Goal: Obtain resource: Obtain resource

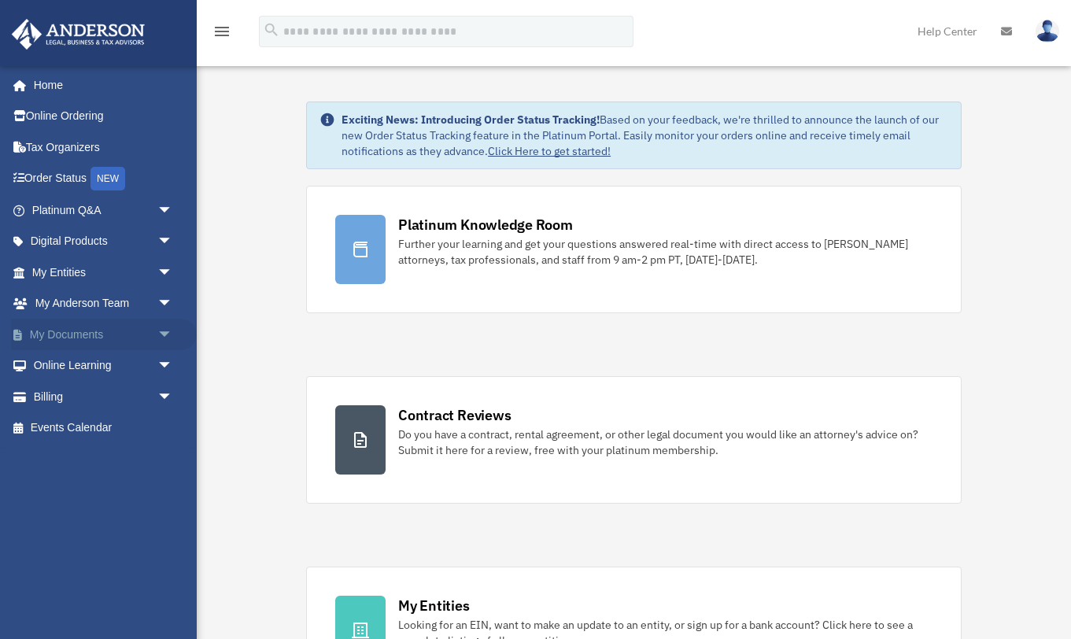
drag, startPoint x: 168, startPoint y: 330, endPoint x: 151, endPoint y: 334, distance: 17.7
click at [168, 330] on span "arrow_drop_down" at bounding box center [172, 335] width 31 height 32
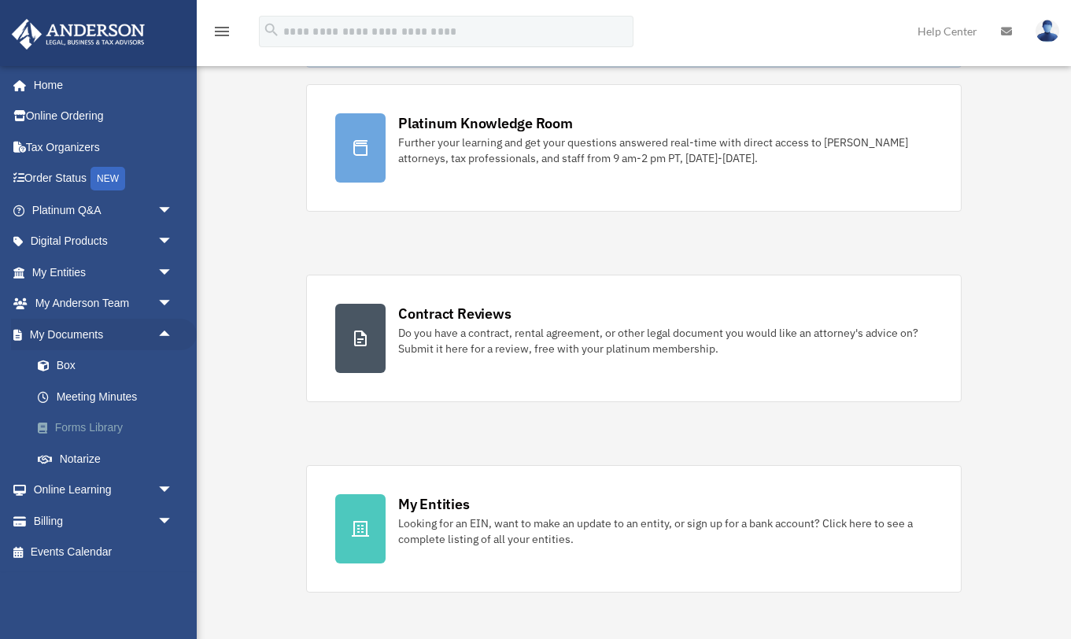
scroll to position [109, 0]
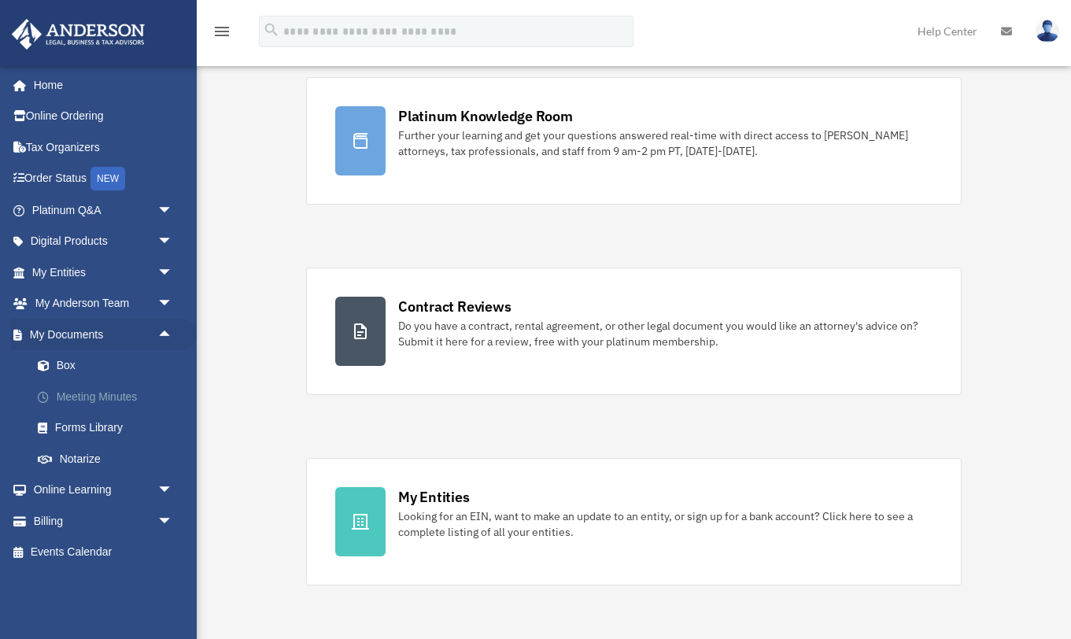
click at [81, 397] on link "Meeting Minutes" at bounding box center [109, 396] width 175 height 31
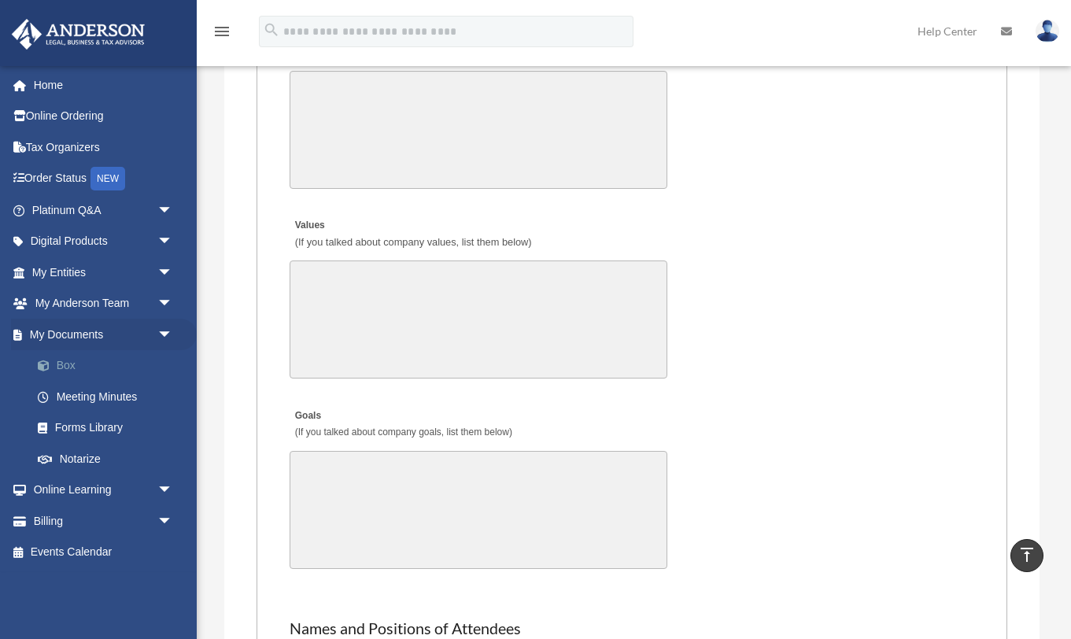
scroll to position [2833, 0]
click at [81, 422] on link "Forms Library" at bounding box center [109, 427] width 175 height 31
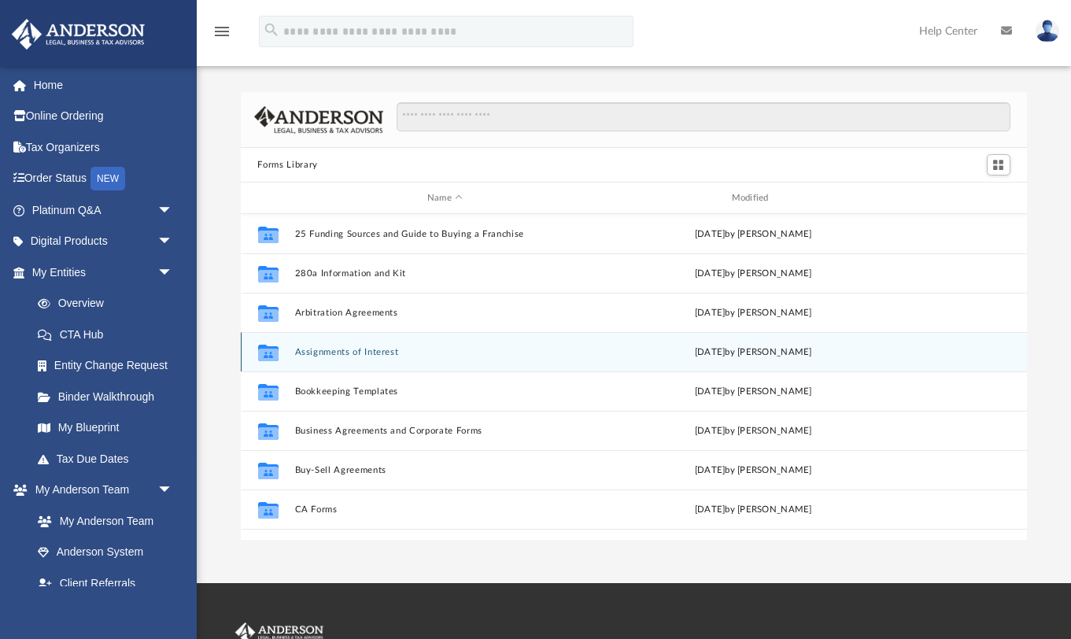
scroll to position [358, 787]
click at [359, 353] on button "Assignments of Interest" at bounding box center [444, 352] width 301 height 10
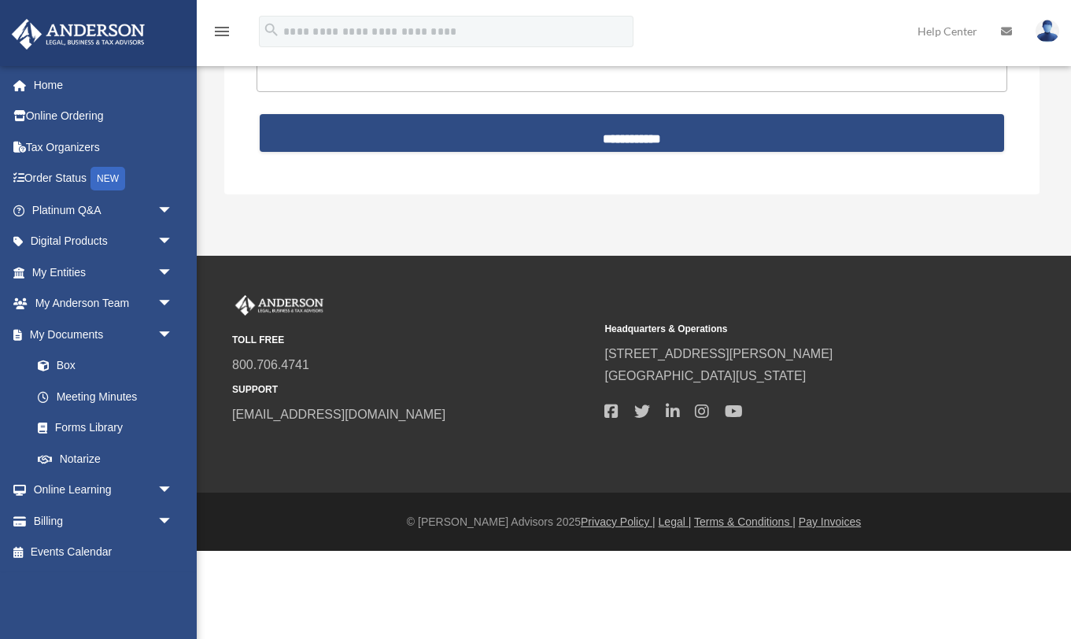
scroll to position [2833, 0]
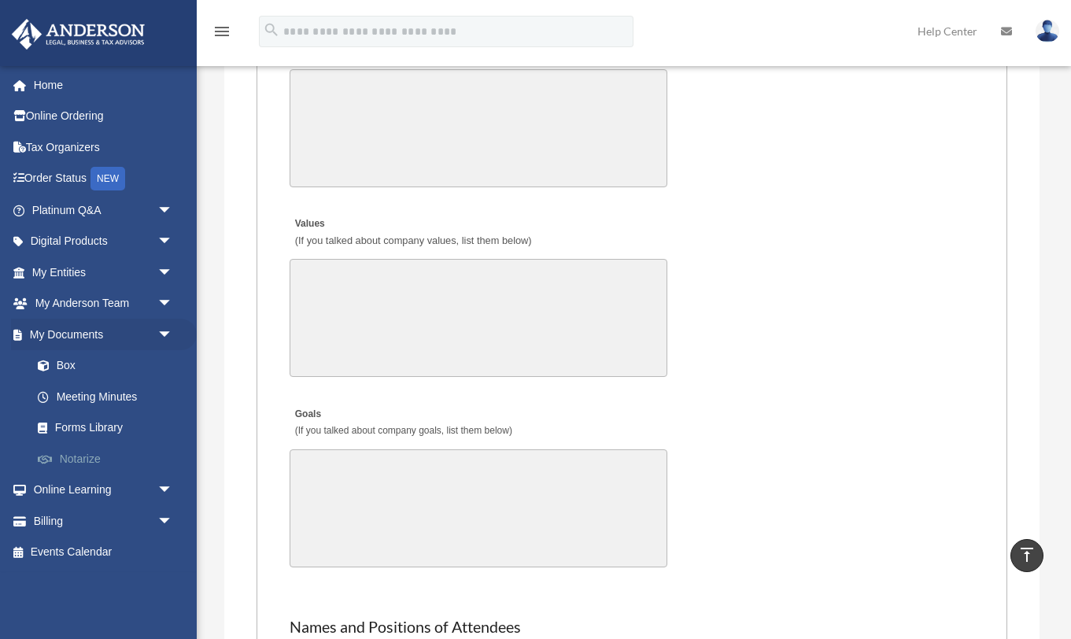
click at [83, 460] on link "Notarize" at bounding box center [109, 458] width 175 height 31
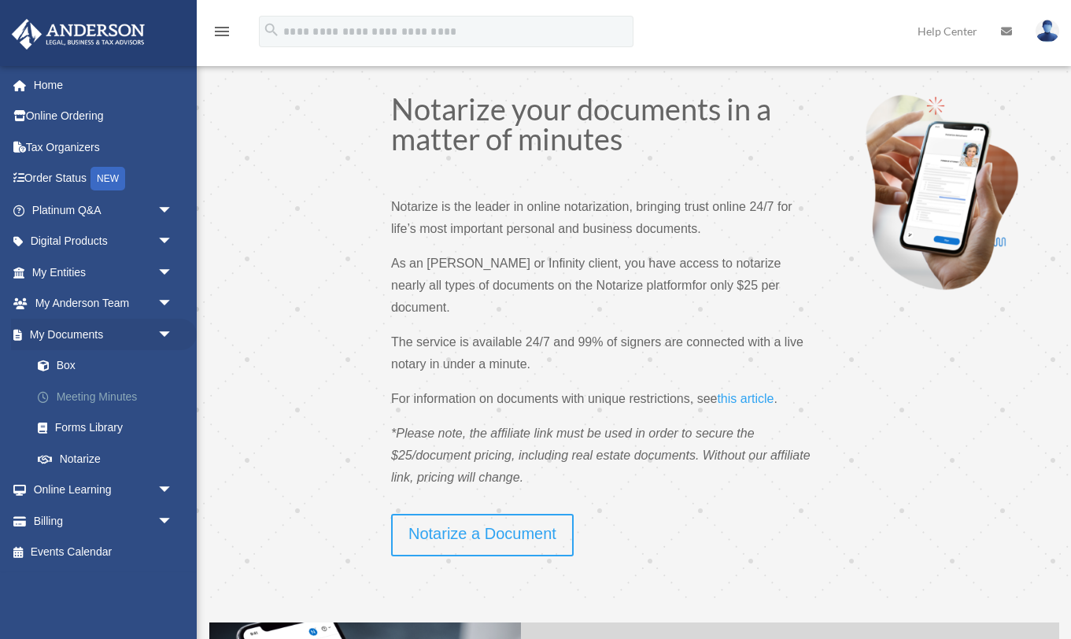
click at [63, 393] on link "Meeting Minutes" at bounding box center [109, 396] width 175 height 31
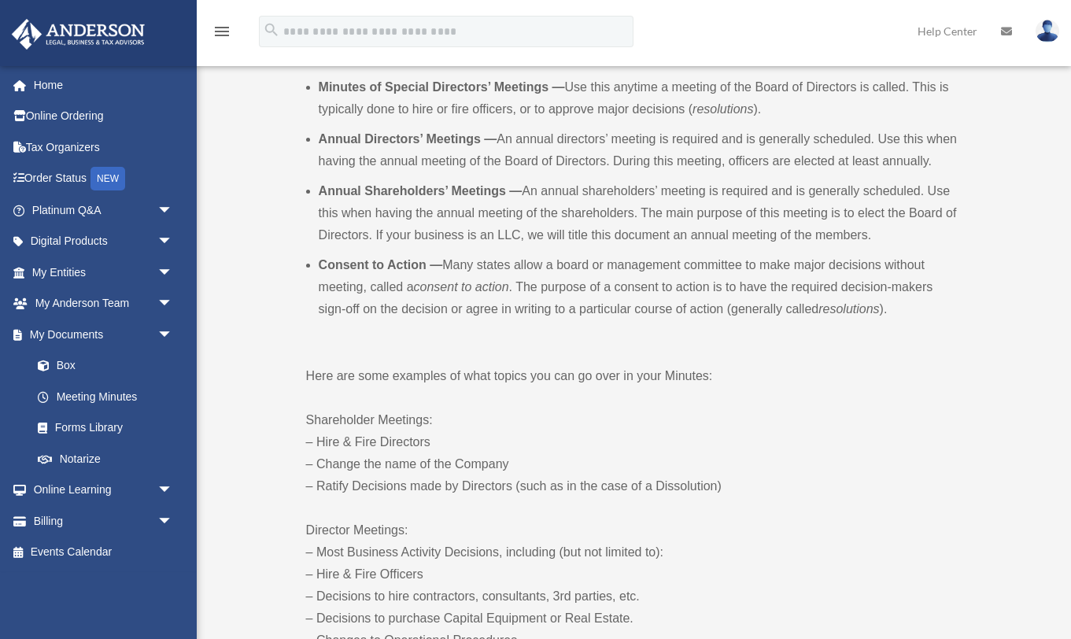
scroll to position [591, 0]
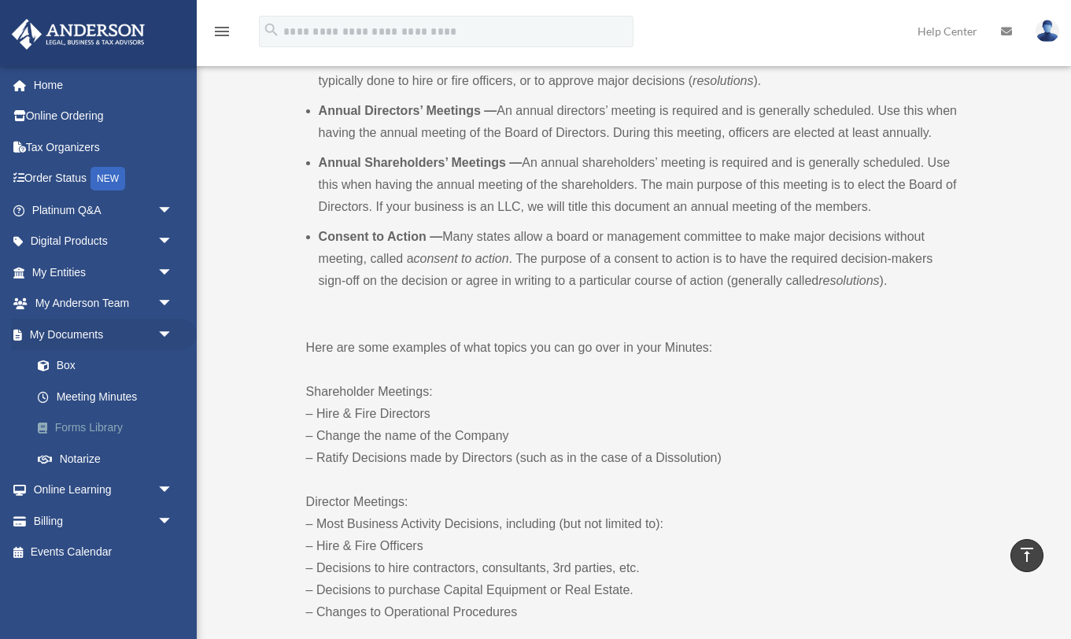
click at [74, 426] on link "Forms Library" at bounding box center [109, 427] width 175 height 31
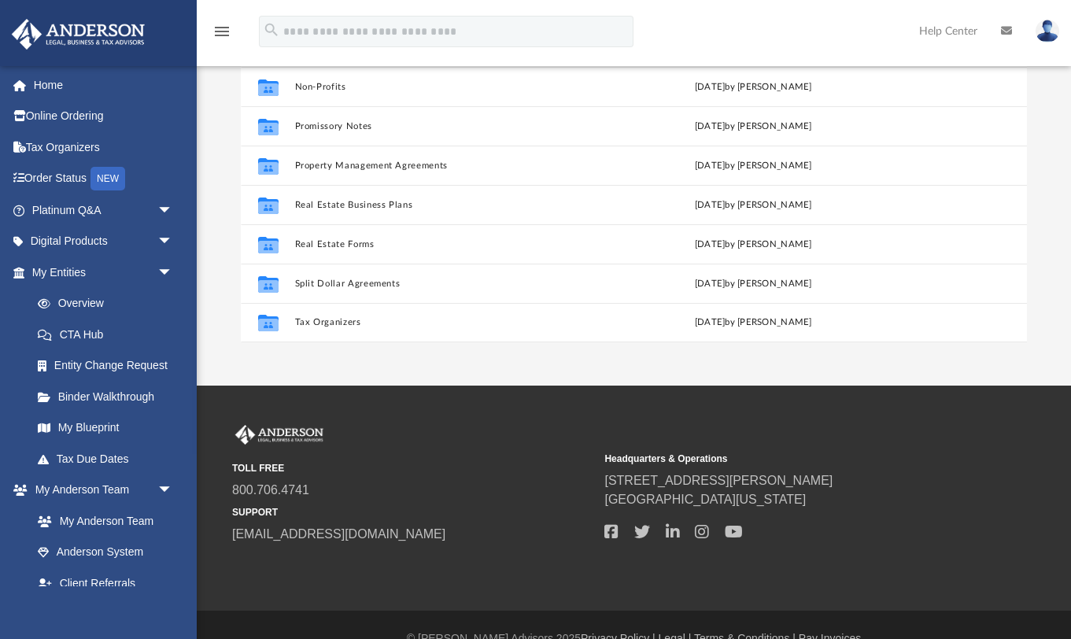
scroll to position [205, 0]
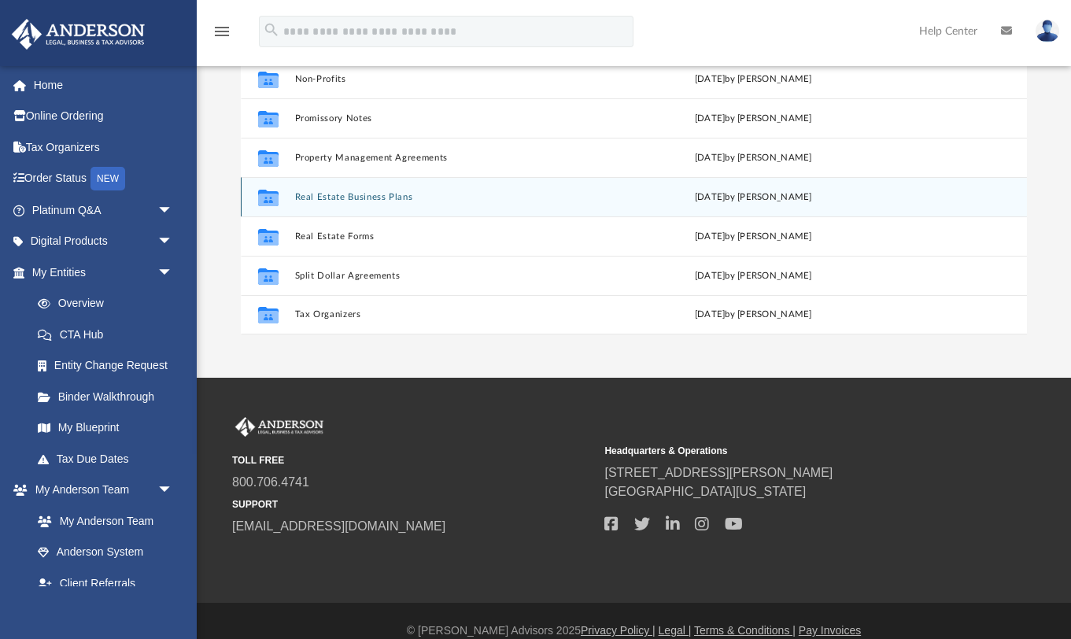
click at [312, 198] on button "Real Estate Business Plans" at bounding box center [444, 197] width 301 height 10
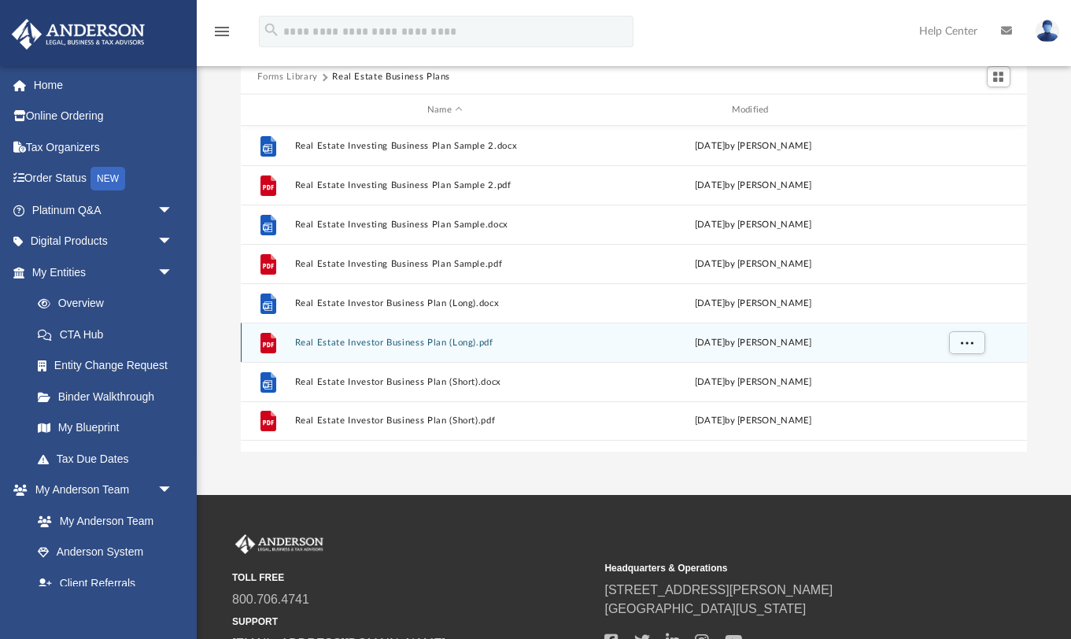
scroll to position [90, 0]
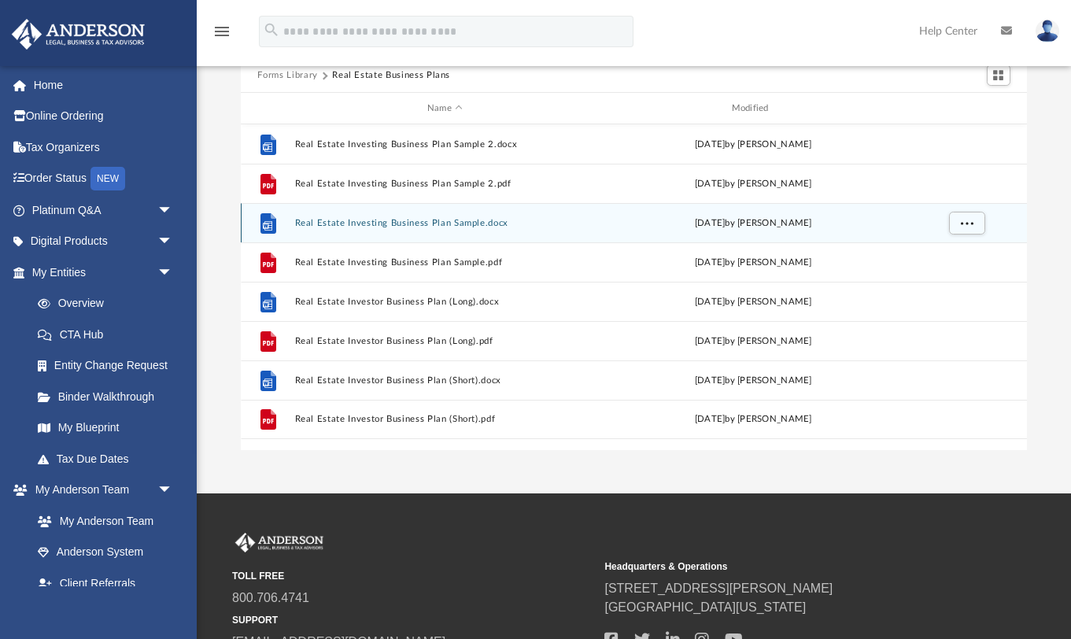
click at [345, 225] on button "Real Estate Investing Business Plan Sample.docx" at bounding box center [444, 223] width 301 height 10
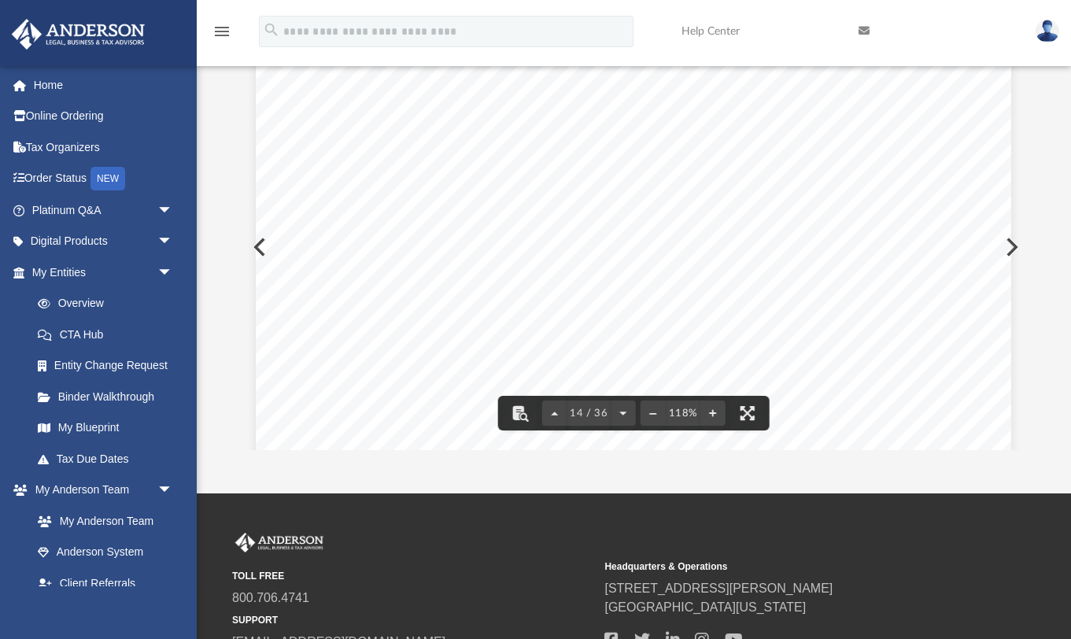
scroll to position [13552, 0]
click at [264, 245] on div "Real Estate Investing Plan 13 we've identified the property as one that we can …" at bounding box center [633, 2] width 755 height 977
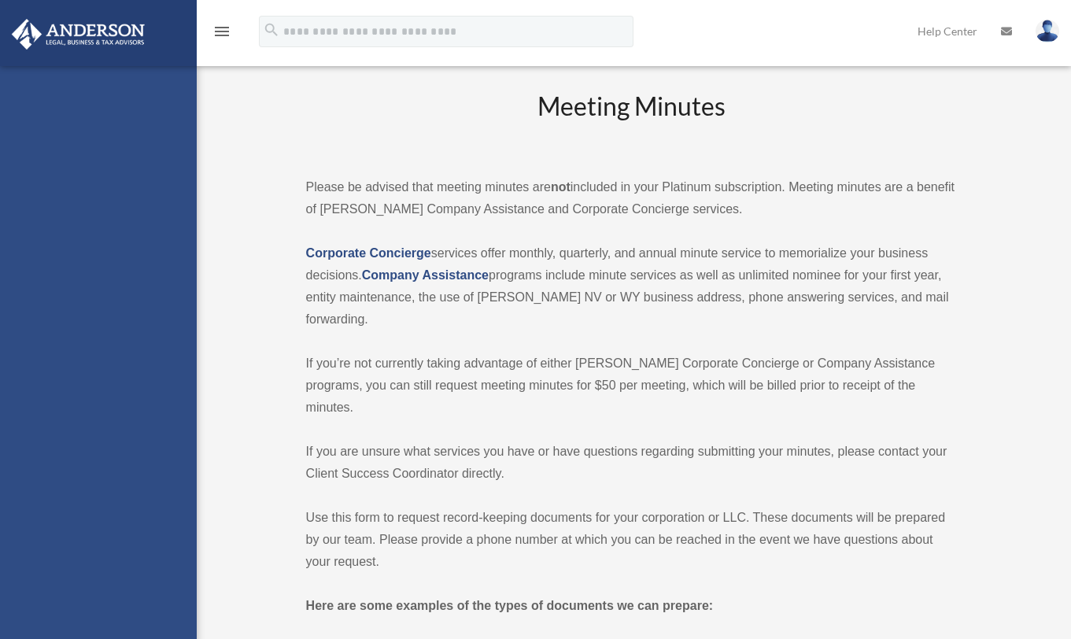
scroll to position [591, 0]
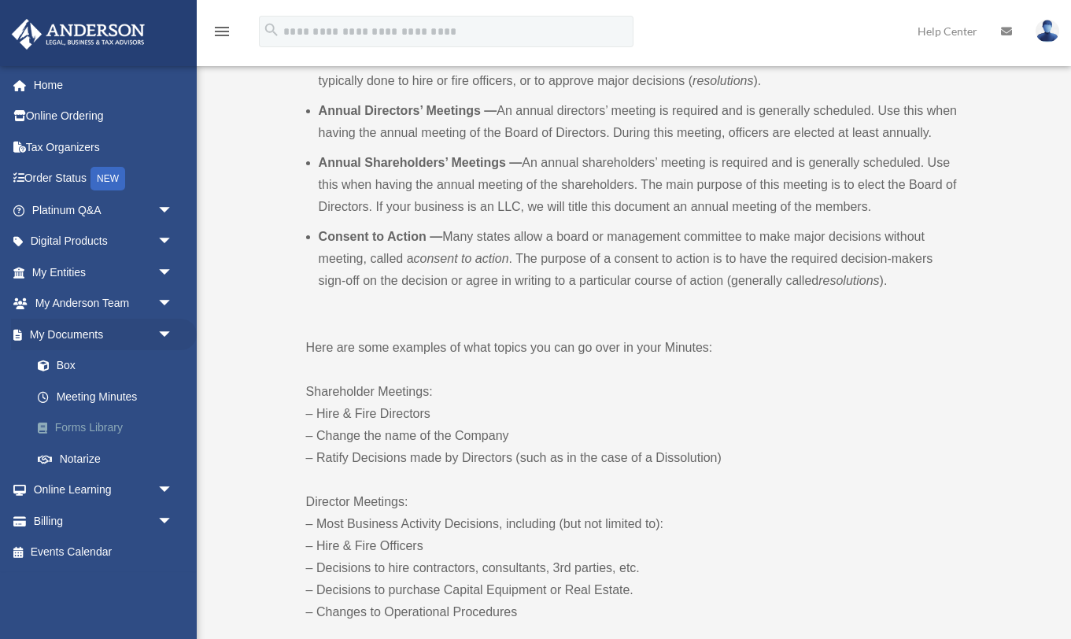
click at [79, 422] on link "Forms Library" at bounding box center [109, 427] width 175 height 31
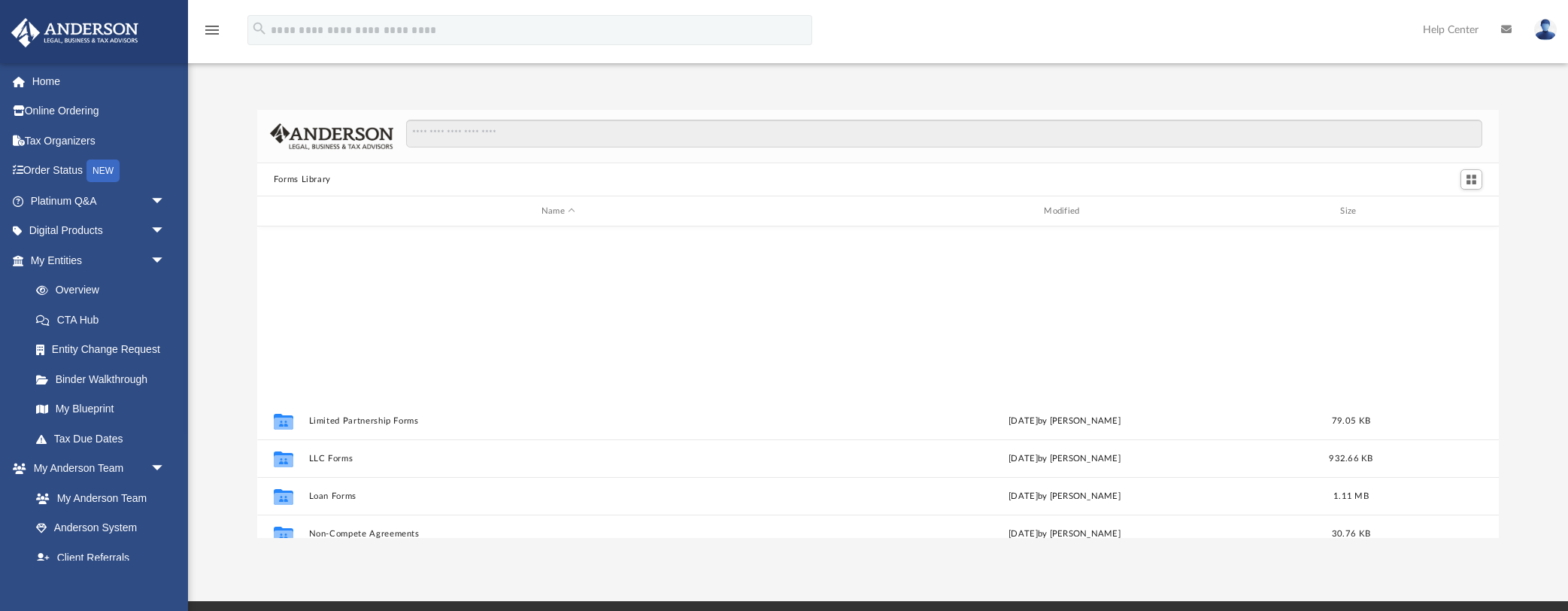
scroll to position [817, 0]
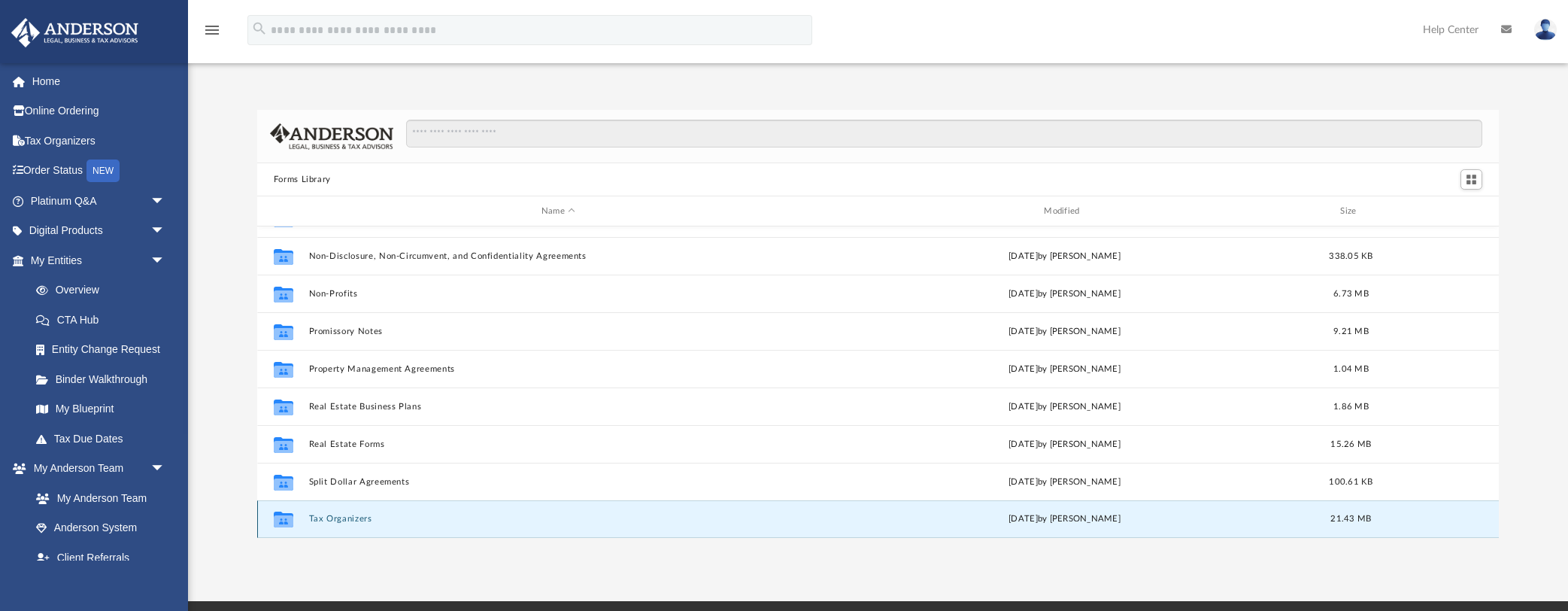
click at [335, 517] on button "Tax Organizers" at bounding box center [558, 518] width 499 height 10
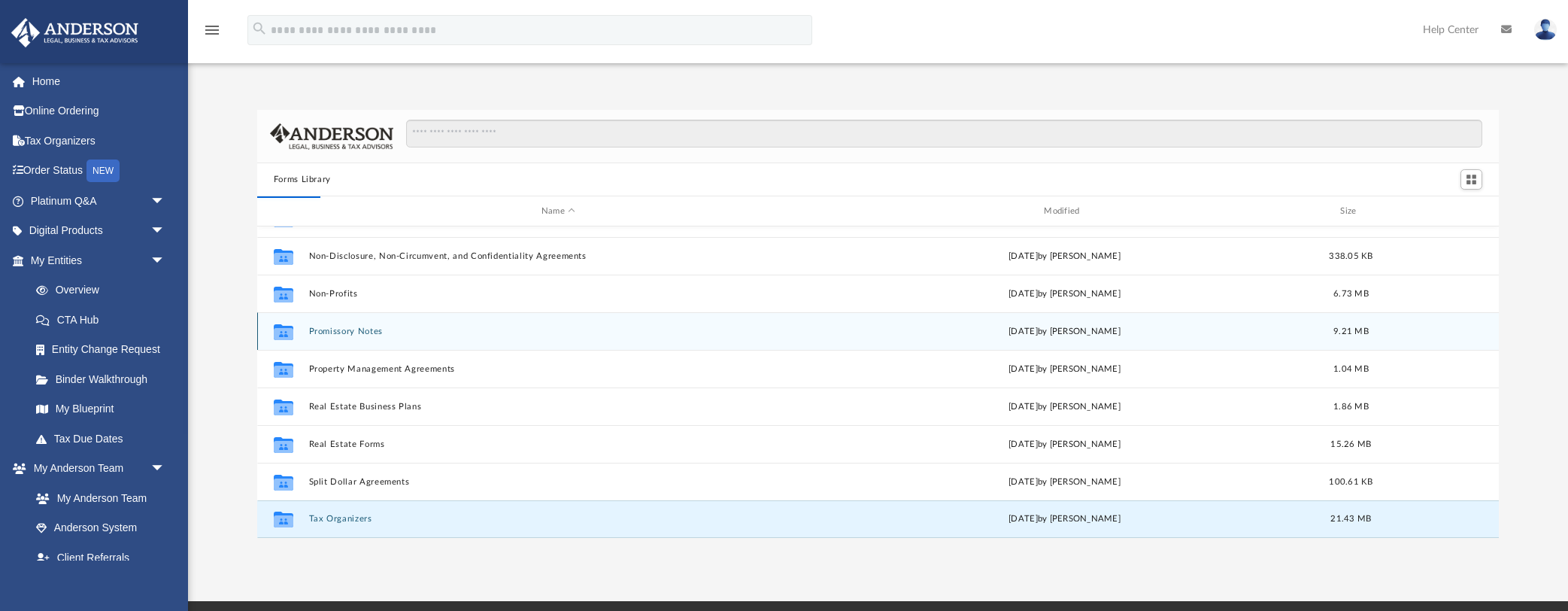
scroll to position [0, 0]
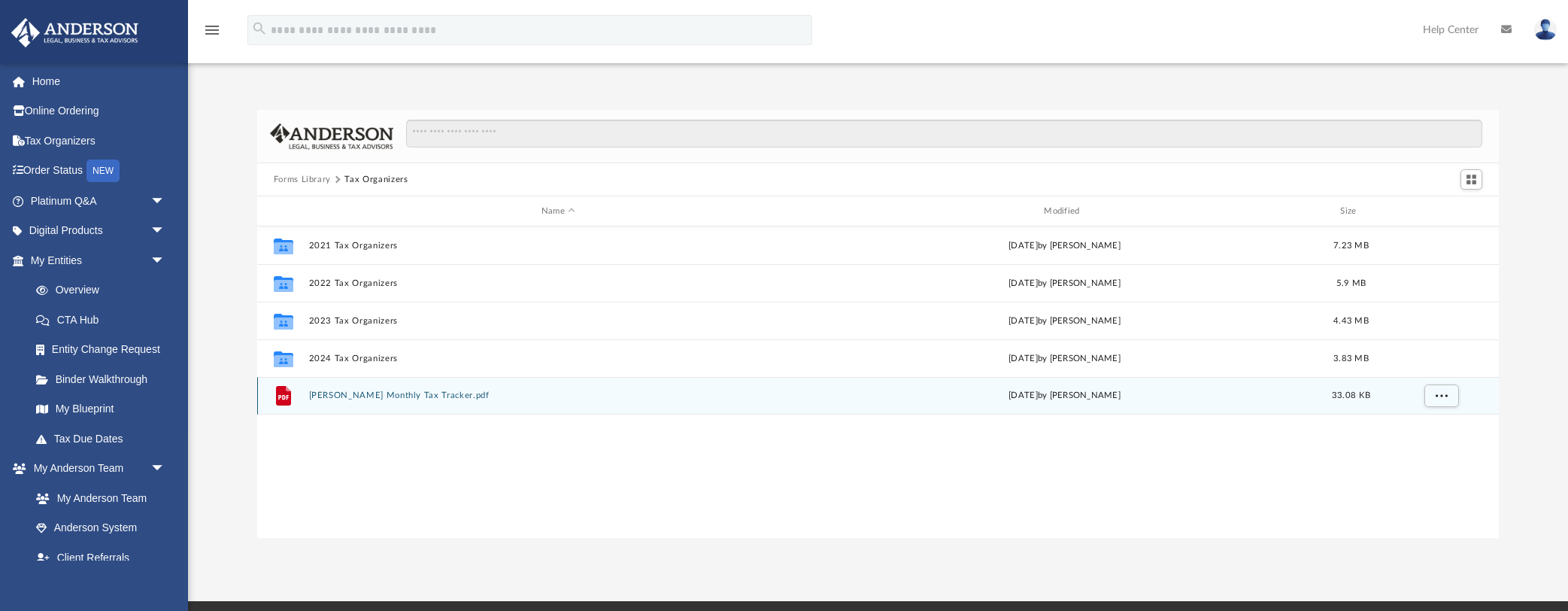
click at [351, 390] on button "Anderson Monthly Tax Tracker.pdf" at bounding box center [558, 395] width 499 height 10
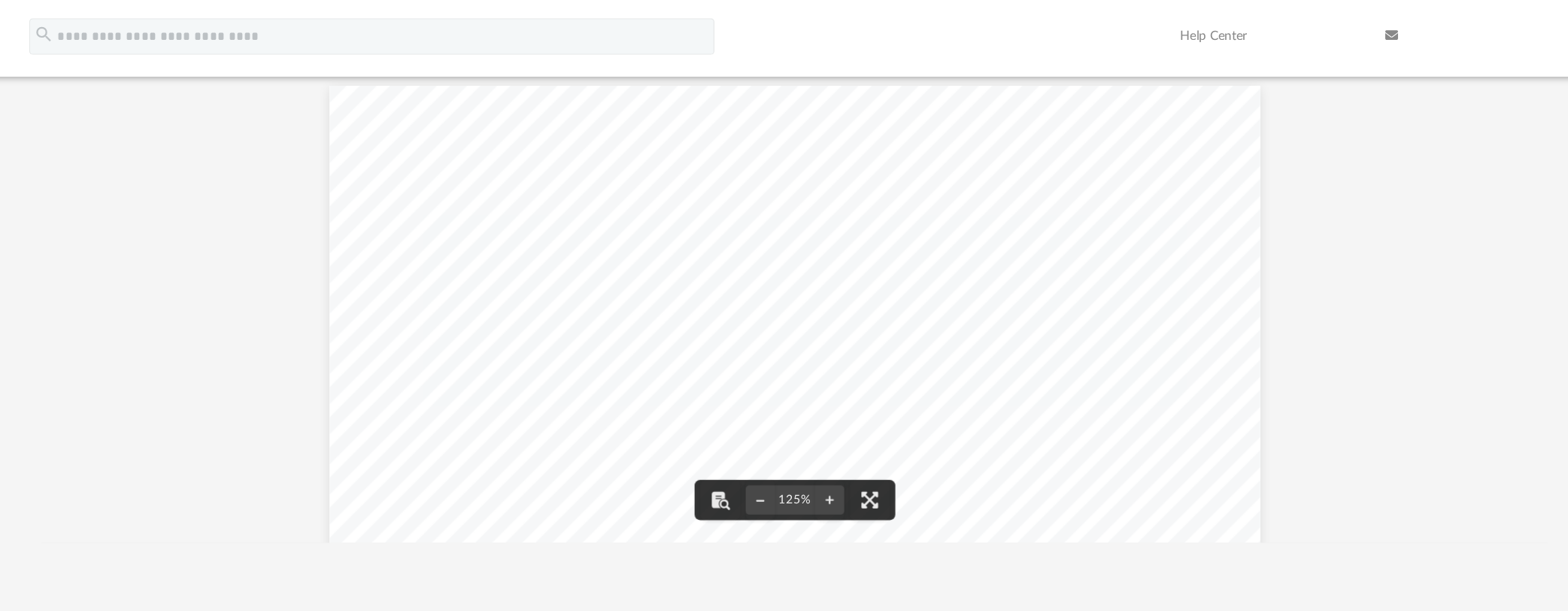
click at [1023, 161] on div "Hotel / Lodging $ Air / Train/ Bus $ Taxi / Limo / Shuttle $ Car Rental $ Parki…" at bounding box center [878, 567] width 1242 height 1015
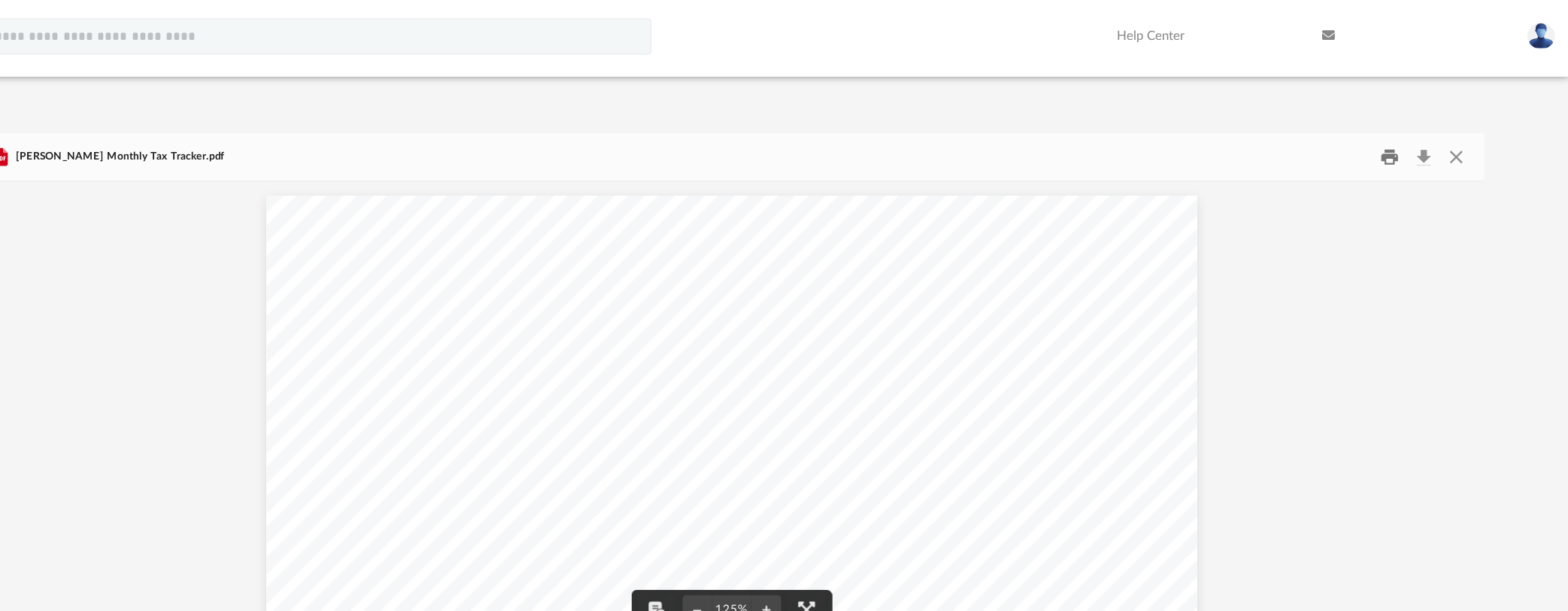
click at [1023, 131] on button "Print" at bounding box center [1420, 129] width 30 height 23
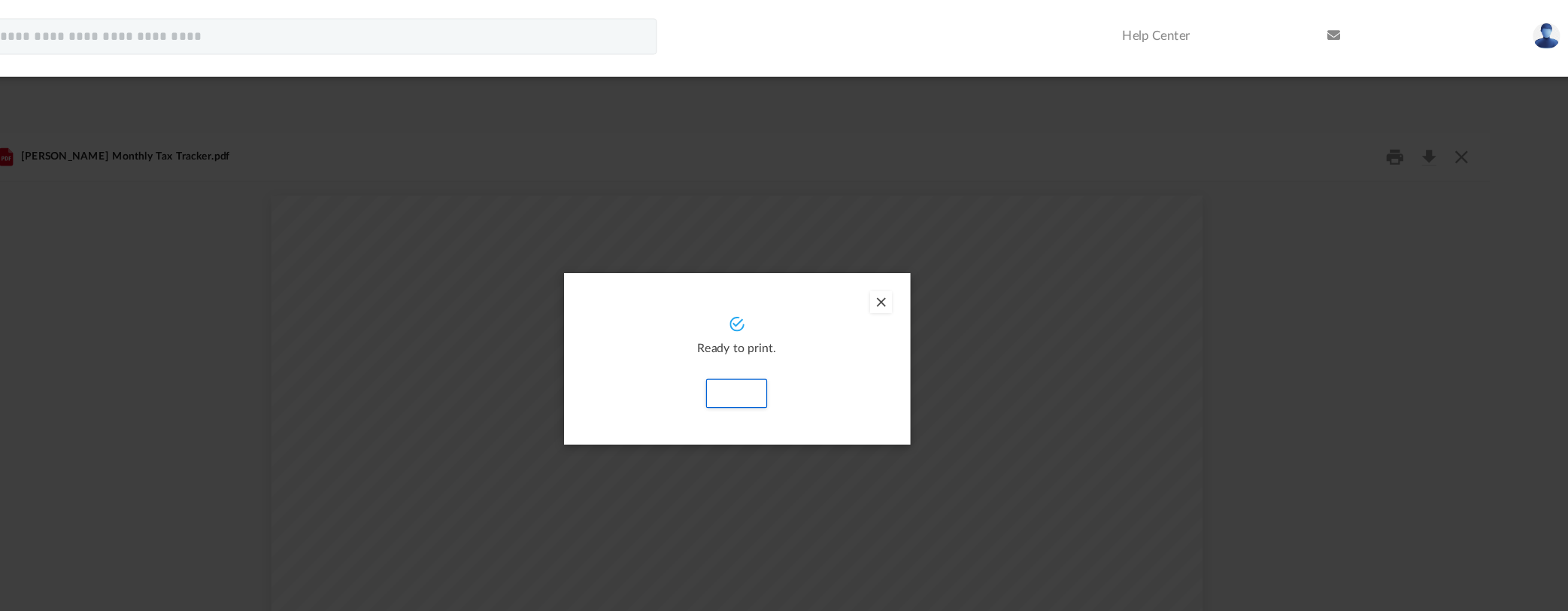
click at [1004, 252] on button "Preview" at bounding box center [997, 249] width 18 height 18
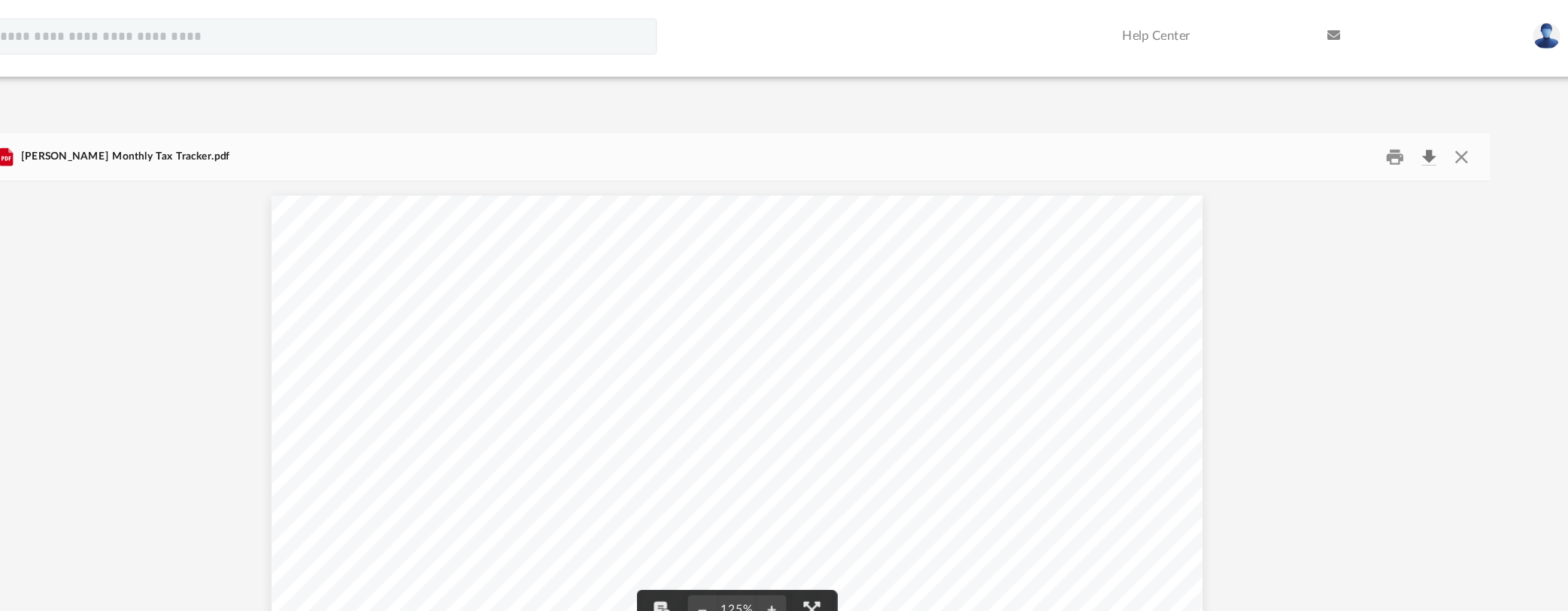
click at [1023, 131] on button "Download" at bounding box center [1448, 129] width 27 height 23
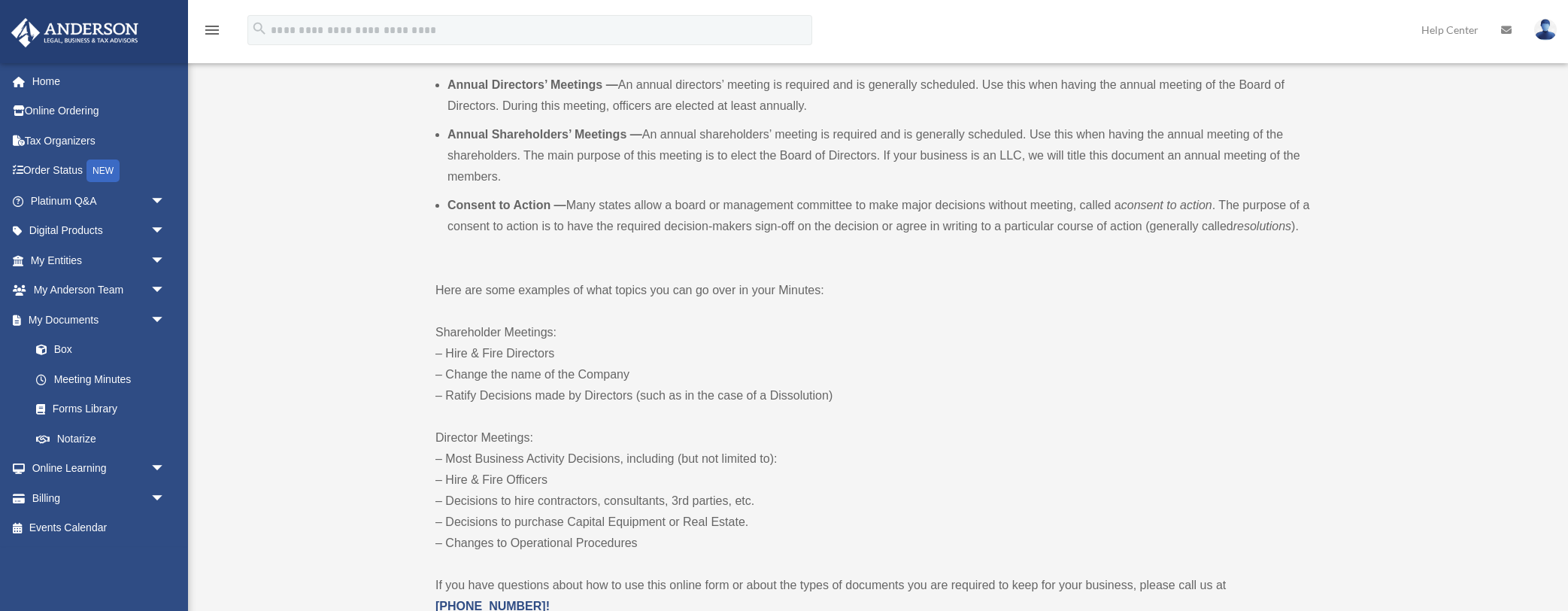
scroll to position [565, 0]
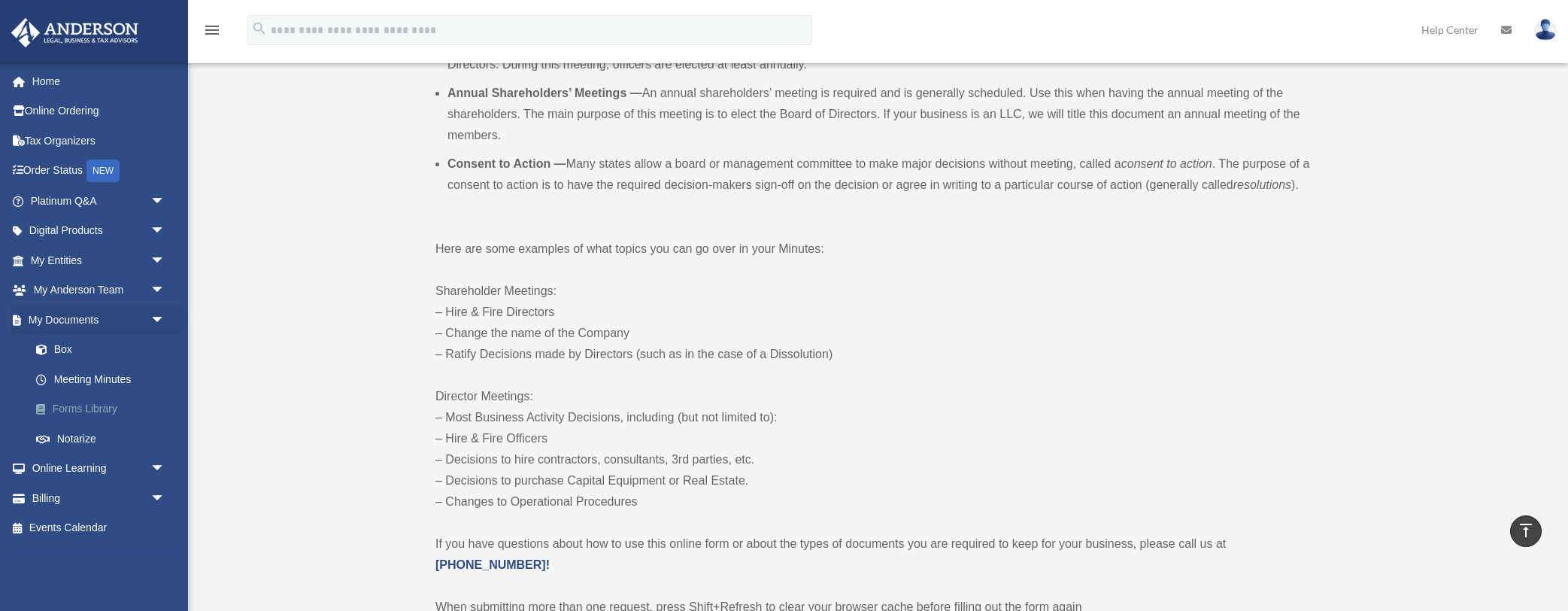
click at [78, 407] on link "Forms Library" at bounding box center [104, 408] width 167 height 30
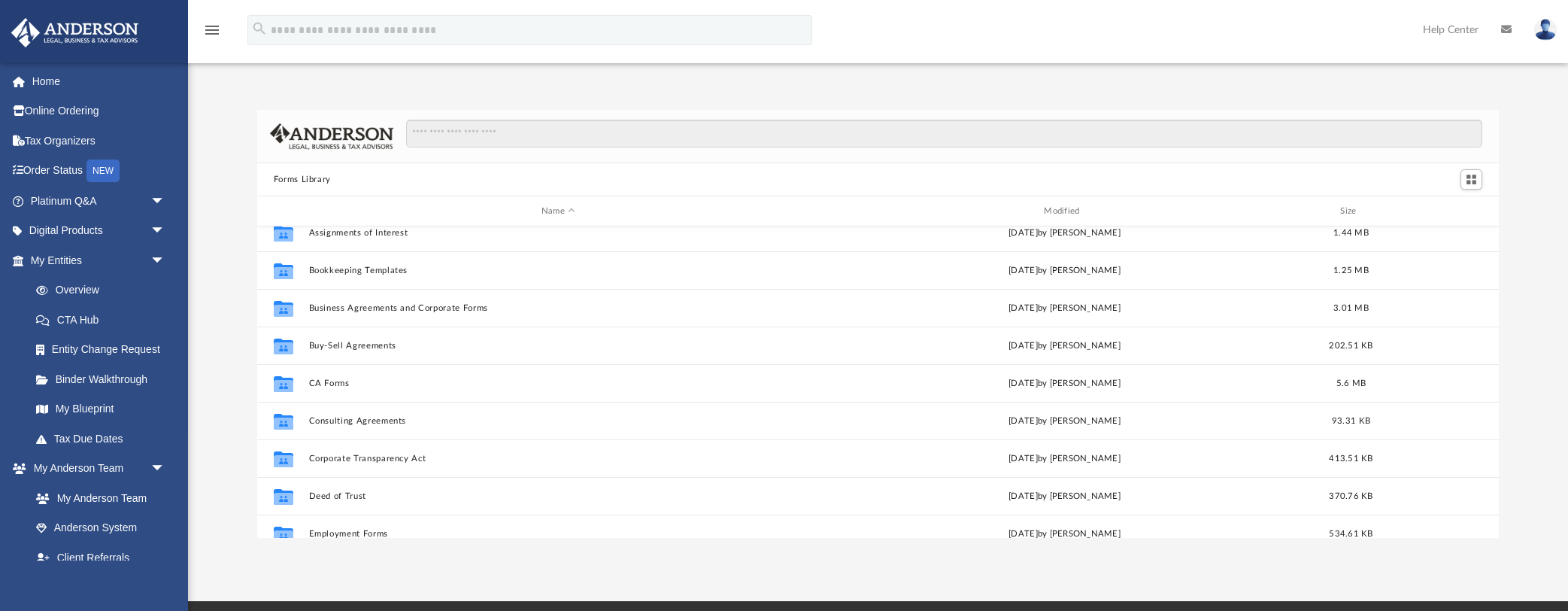
scroll to position [44, 0]
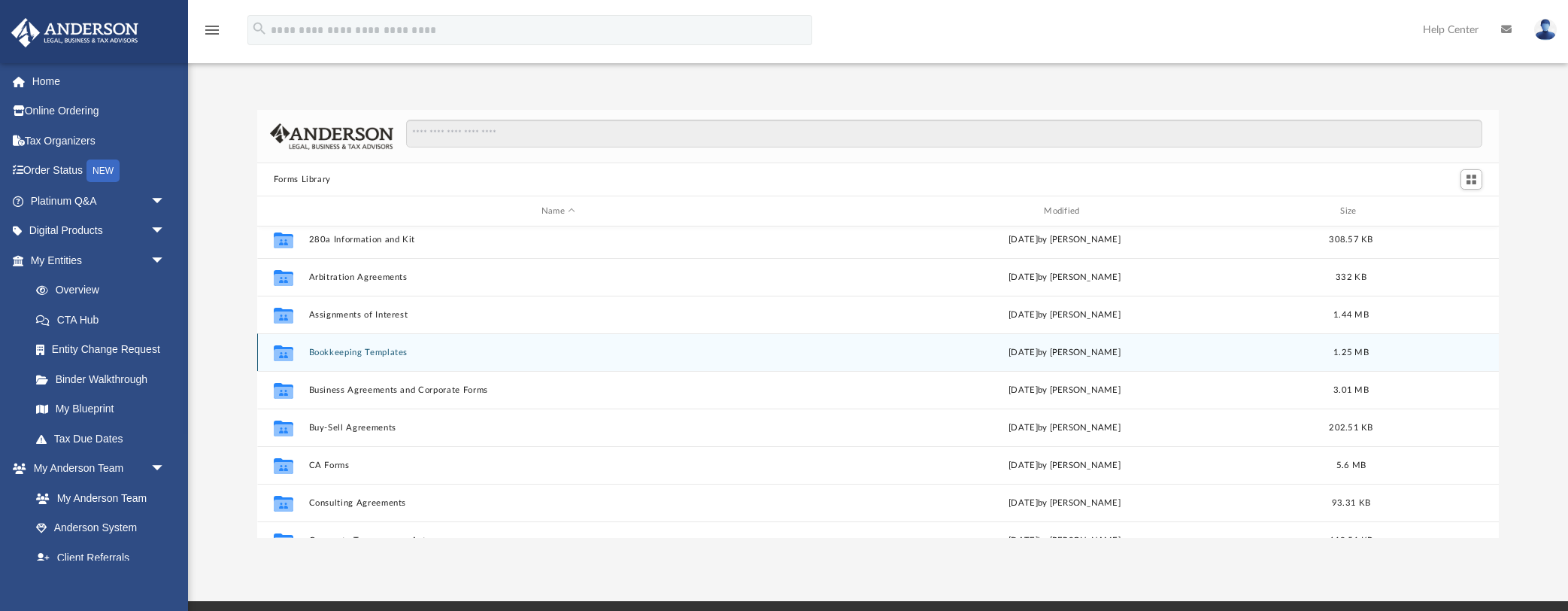
click at [369, 349] on button "Bookkeeping Templates" at bounding box center [558, 352] width 499 height 10
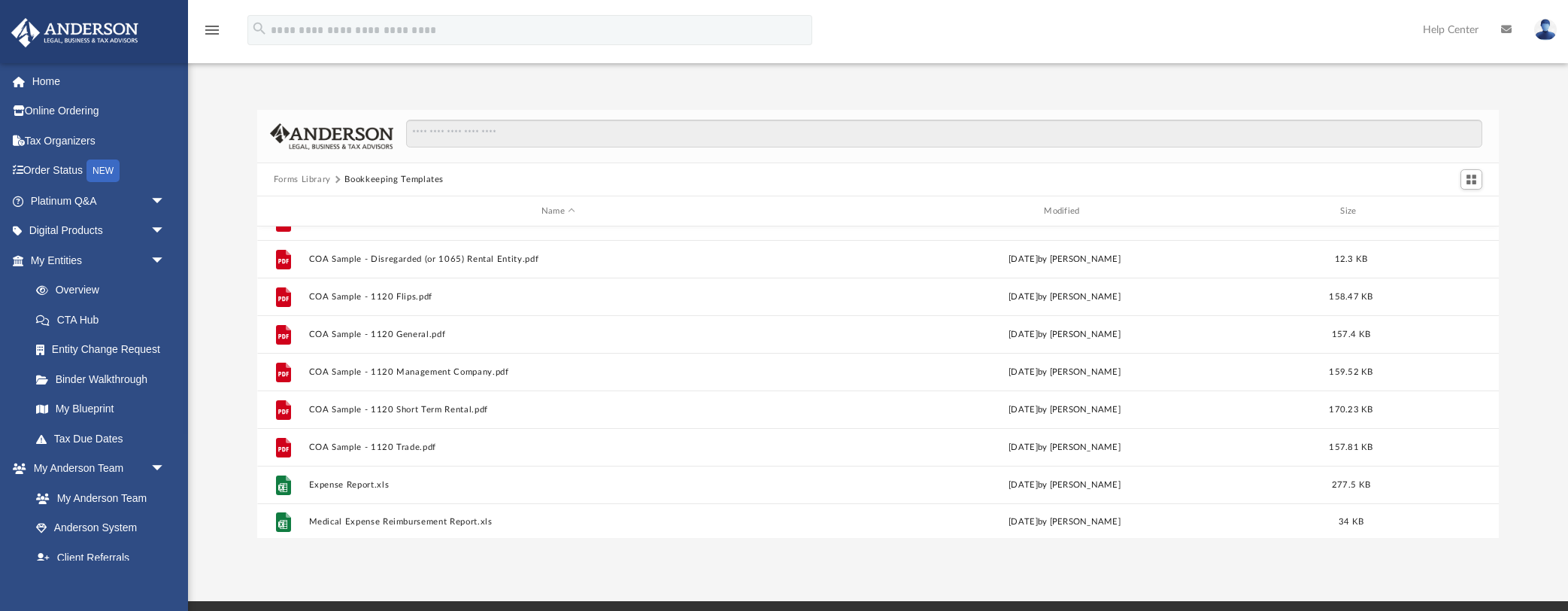
scroll to position [102, 0]
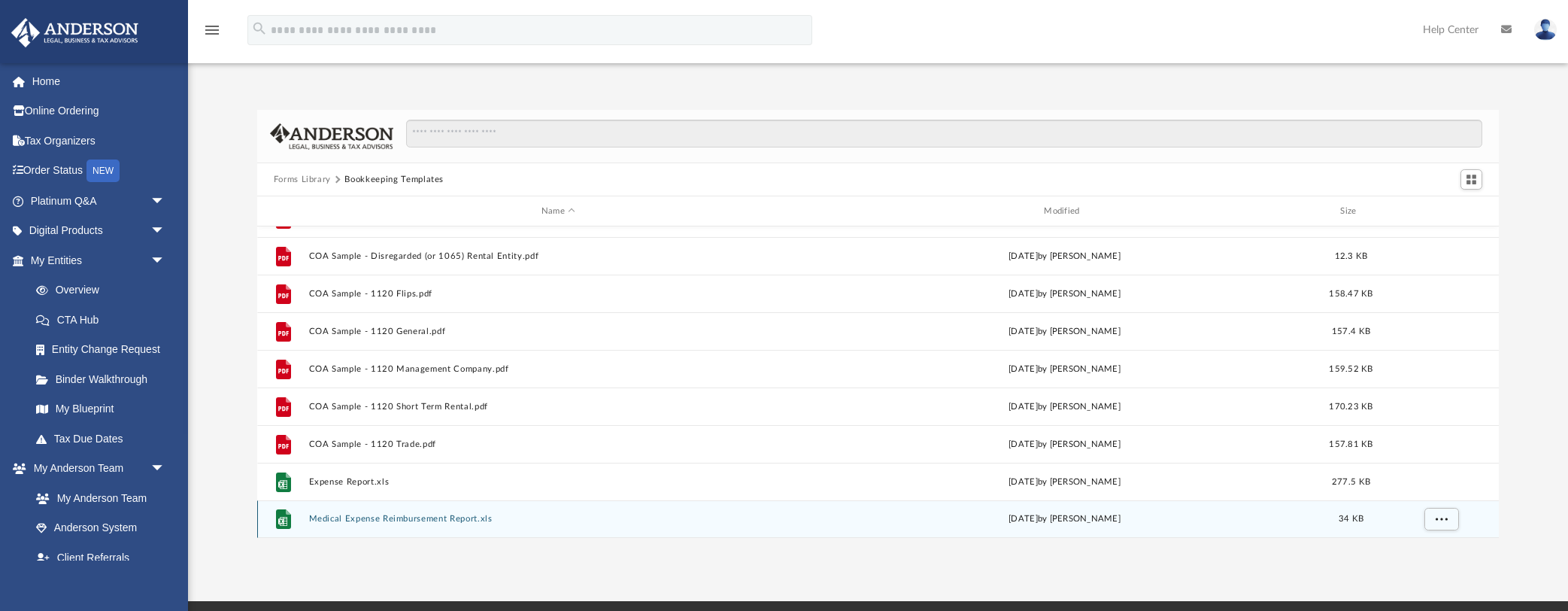
click at [340, 513] on button "Medical Expense Reimbursement Report.xls" at bounding box center [558, 518] width 499 height 10
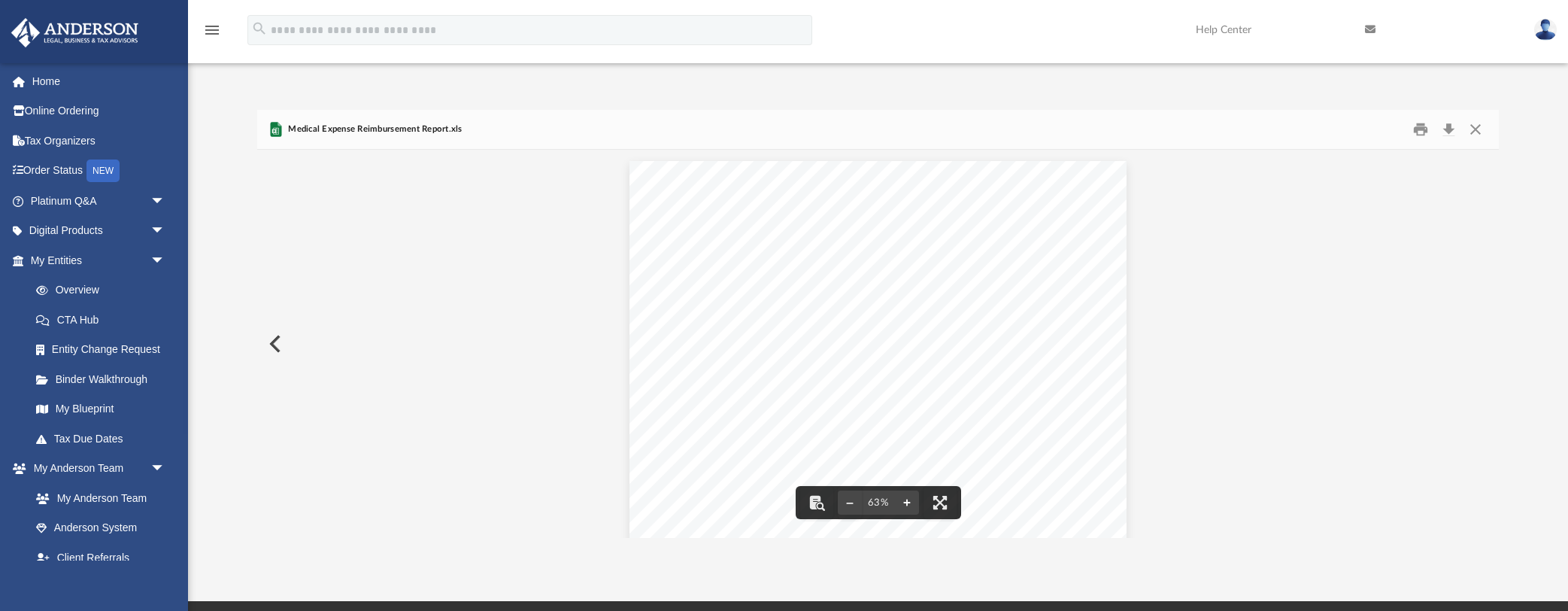
click at [907, 502] on button "File preview" at bounding box center [906, 502] width 24 height 33
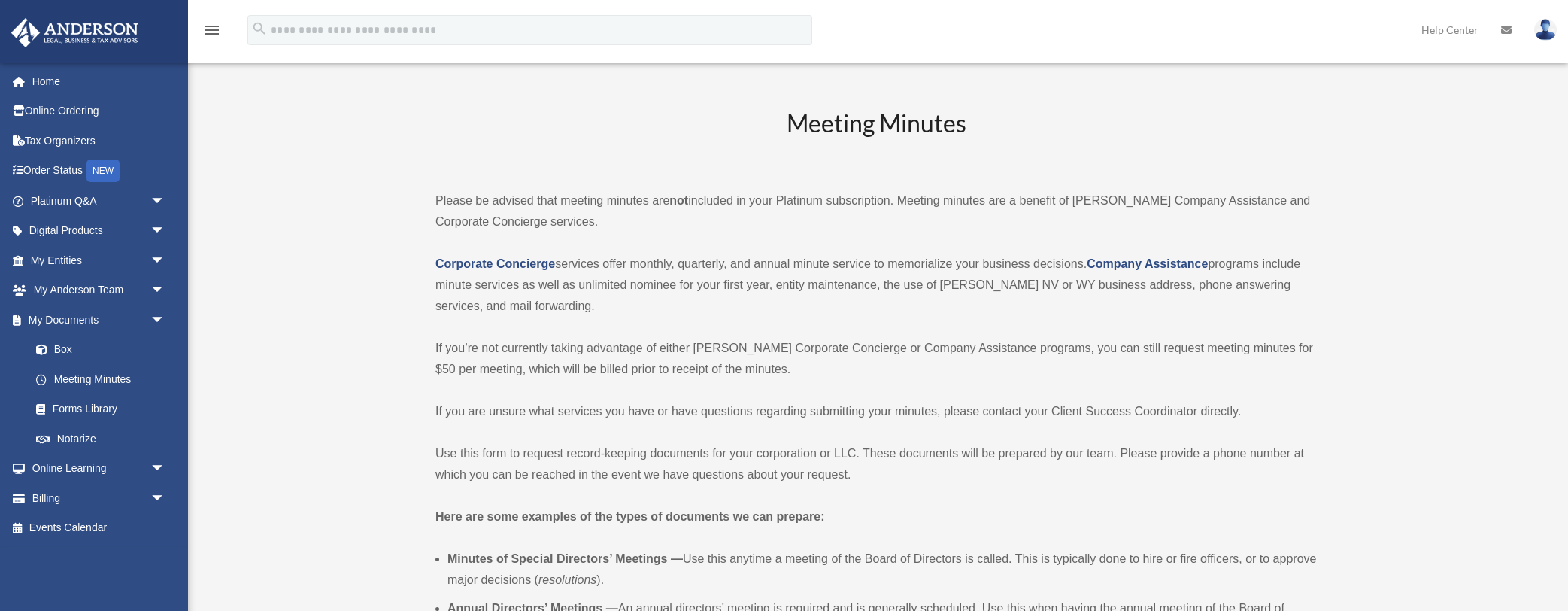
scroll to position [565, 0]
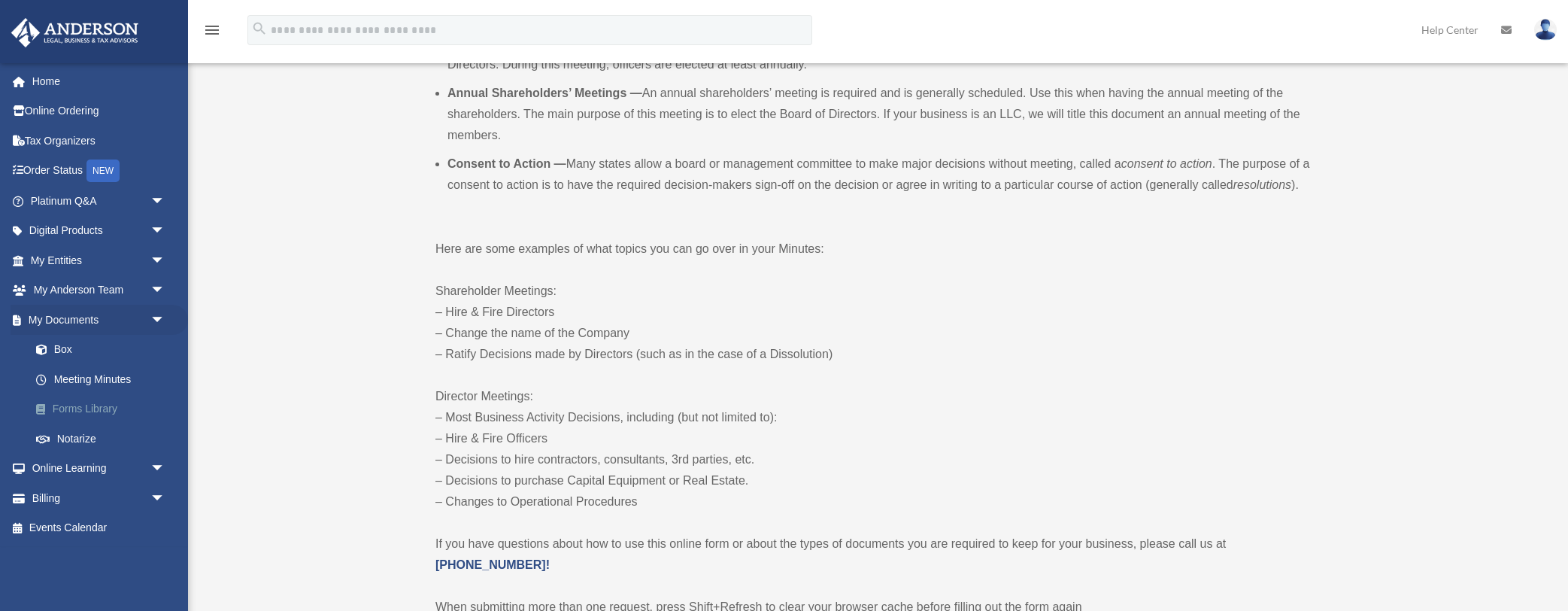
click at [75, 408] on link "Forms Library" at bounding box center [104, 408] width 167 height 30
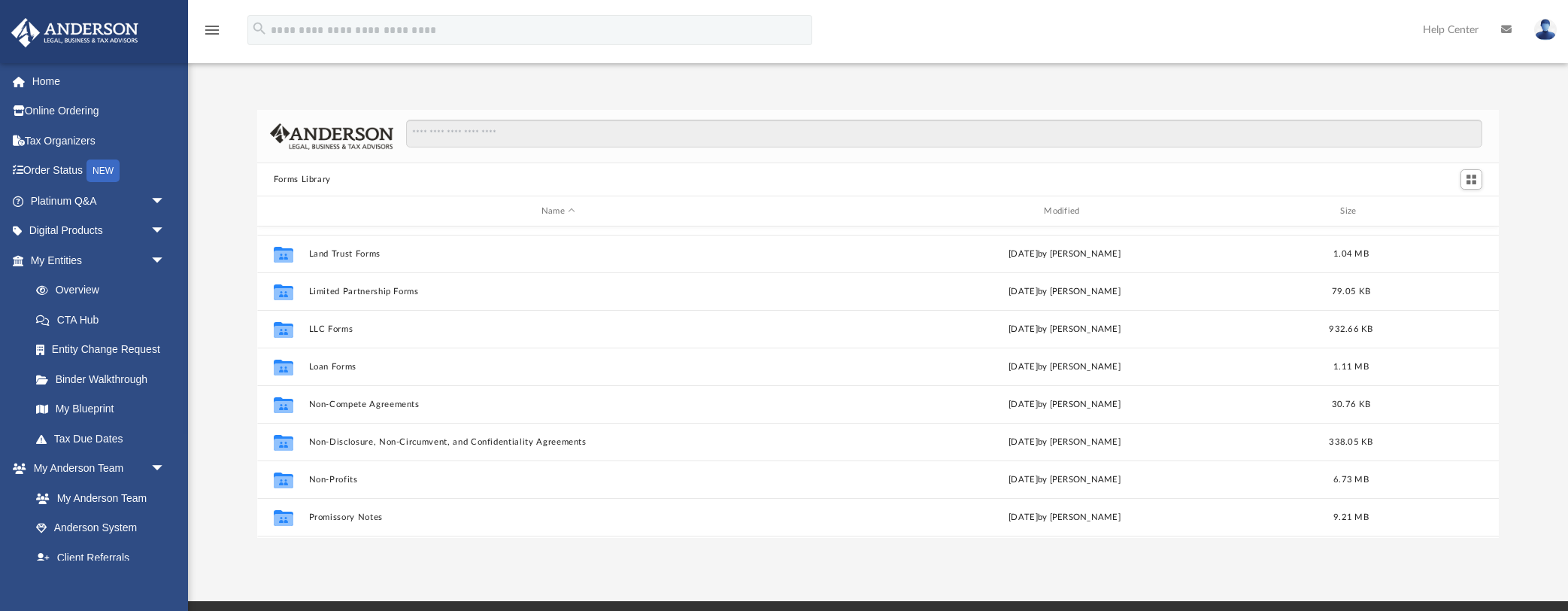
scroll to position [632, 0]
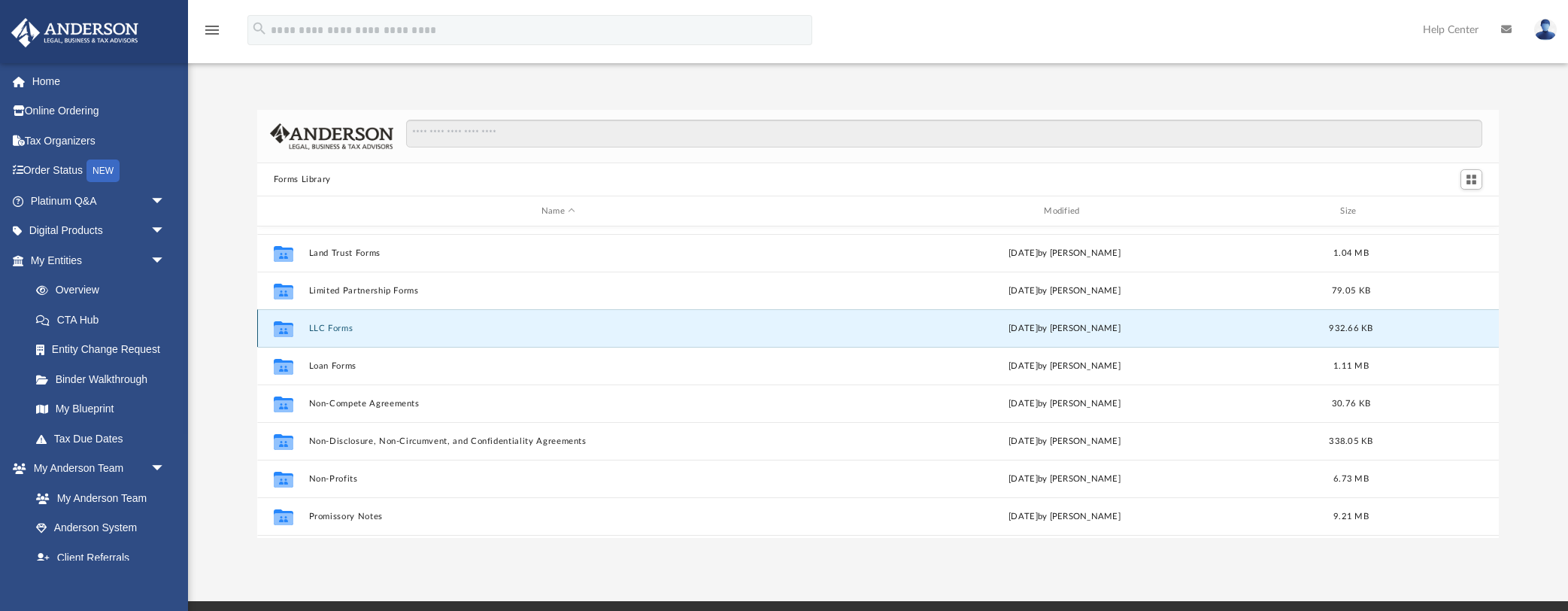
click at [321, 328] on button "LLC Forms" at bounding box center [558, 328] width 499 height 10
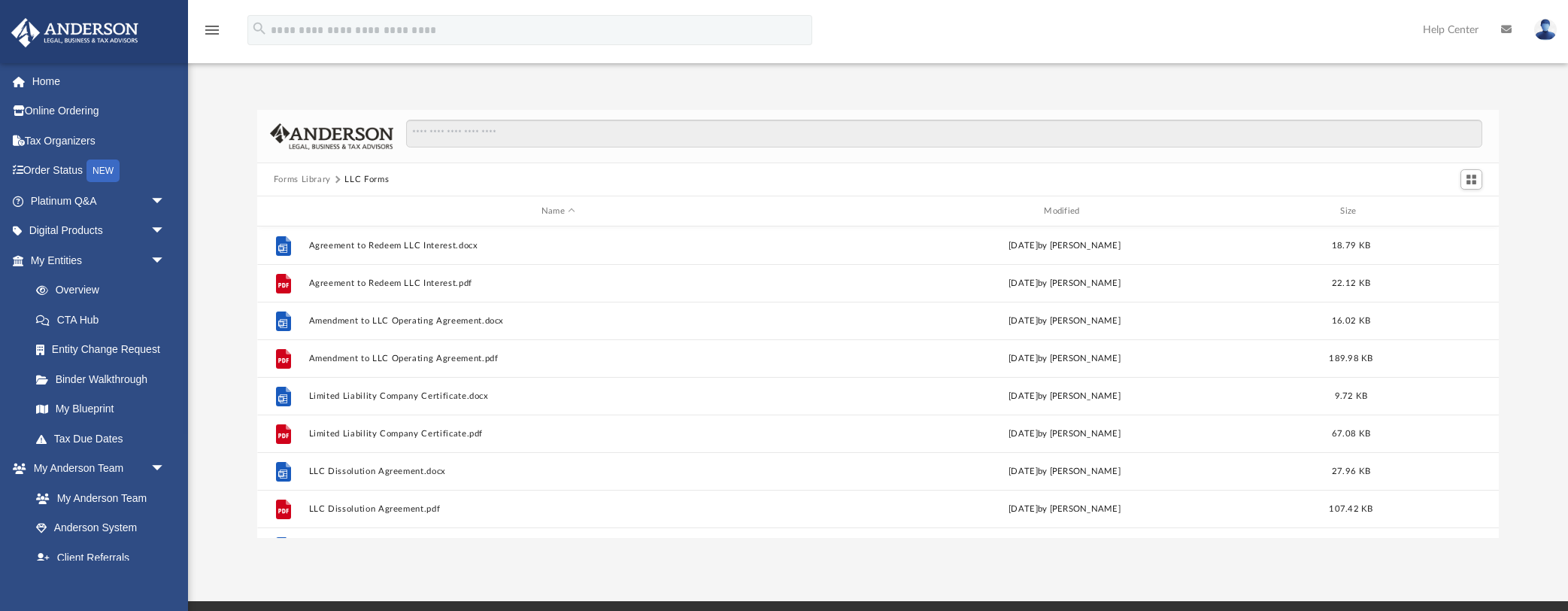
scroll to position [1, 0]
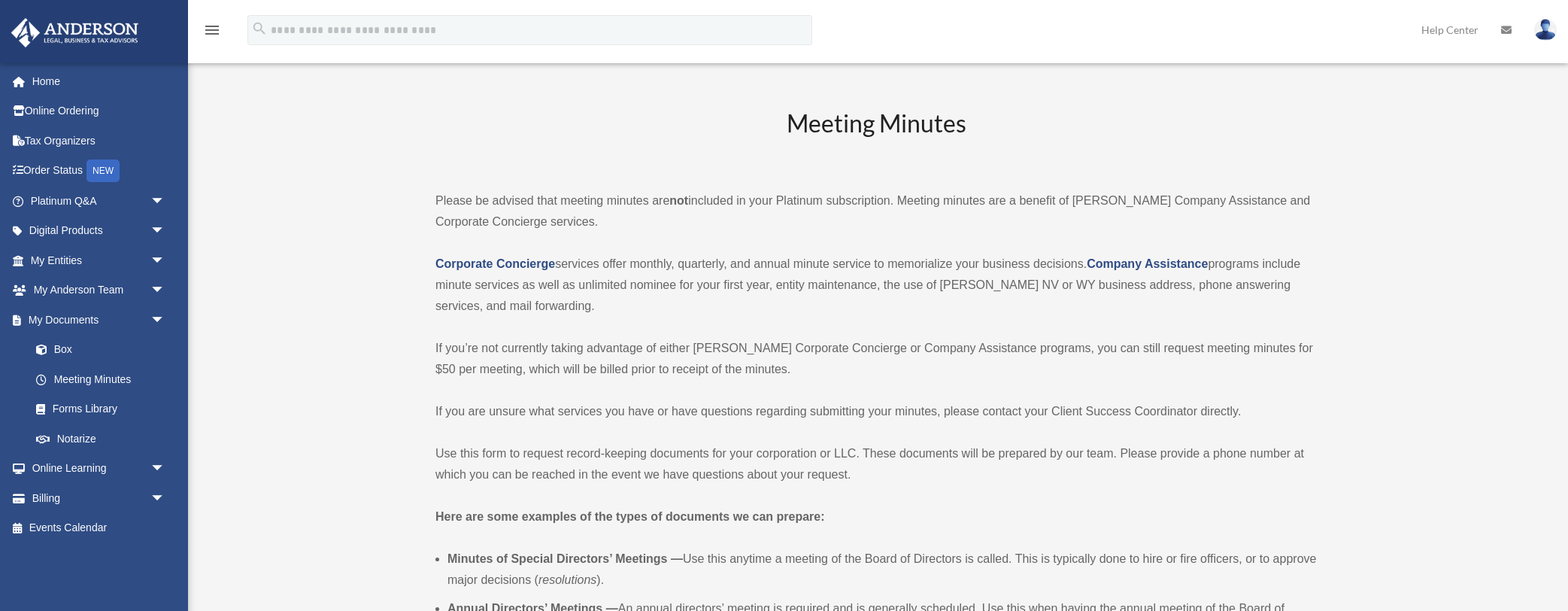
scroll to position [565, 0]
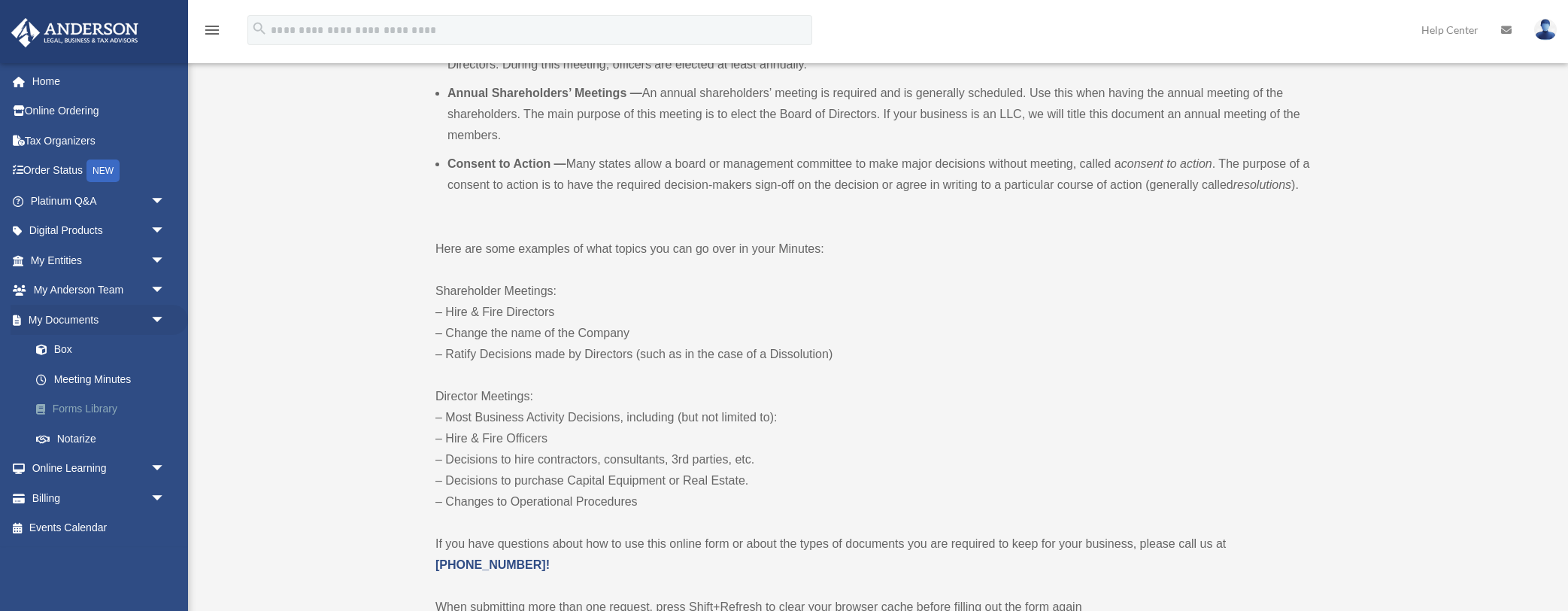
click at [65, 404] on link "Forms Library" at bounding box center [104, 408] width 167 height 30
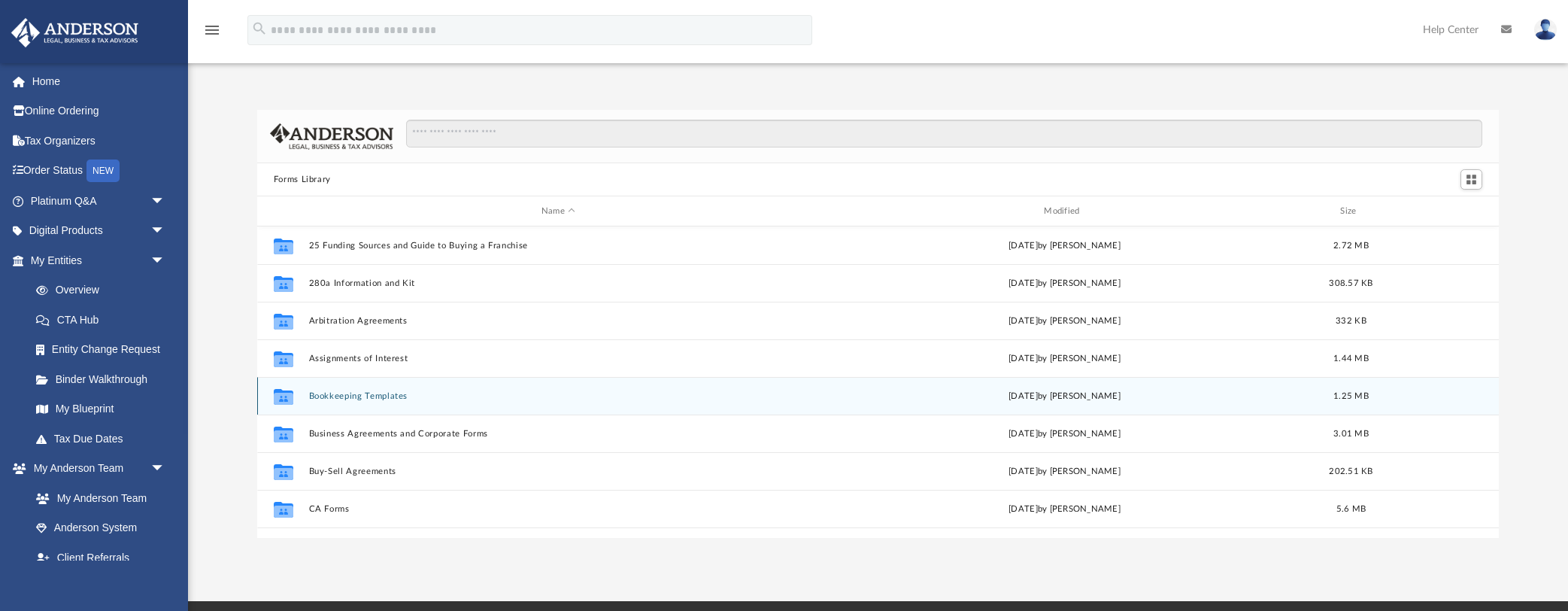
scroll to position [342, 1242]
click at [380, 396] on button "Bookkeeping Templates" at bounding box center [558, 396] width 499 height 10
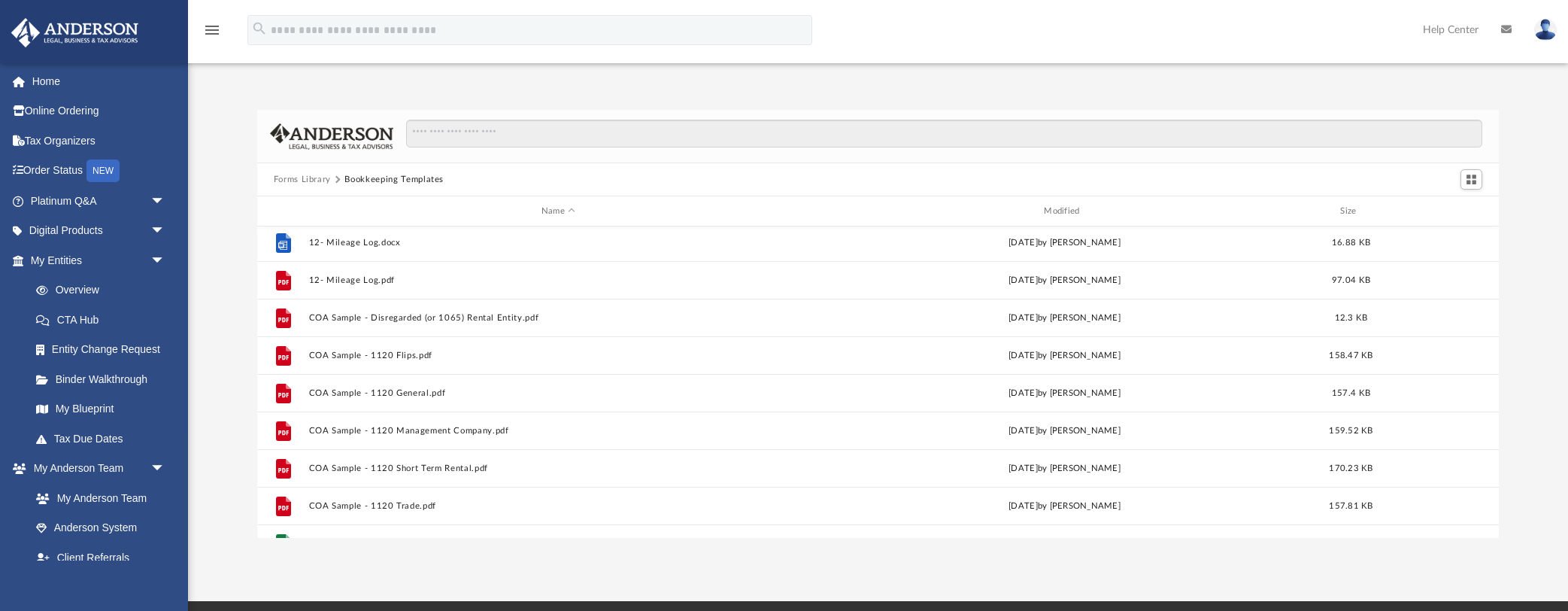
scroll to position [42, 0]
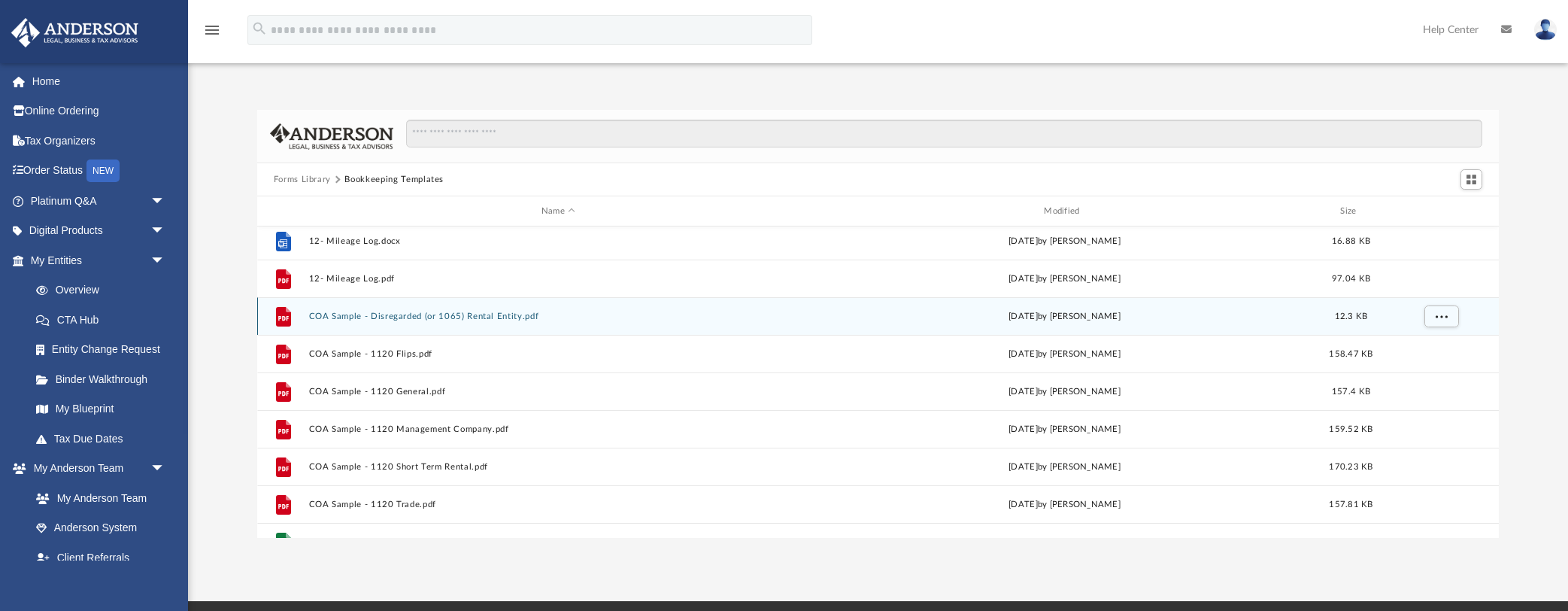
click at [411, 316] on button "COA Sample - Disregarded (or 1065) Rental Entity.pdf" at bounding box center [558, 316] width 499 height 10
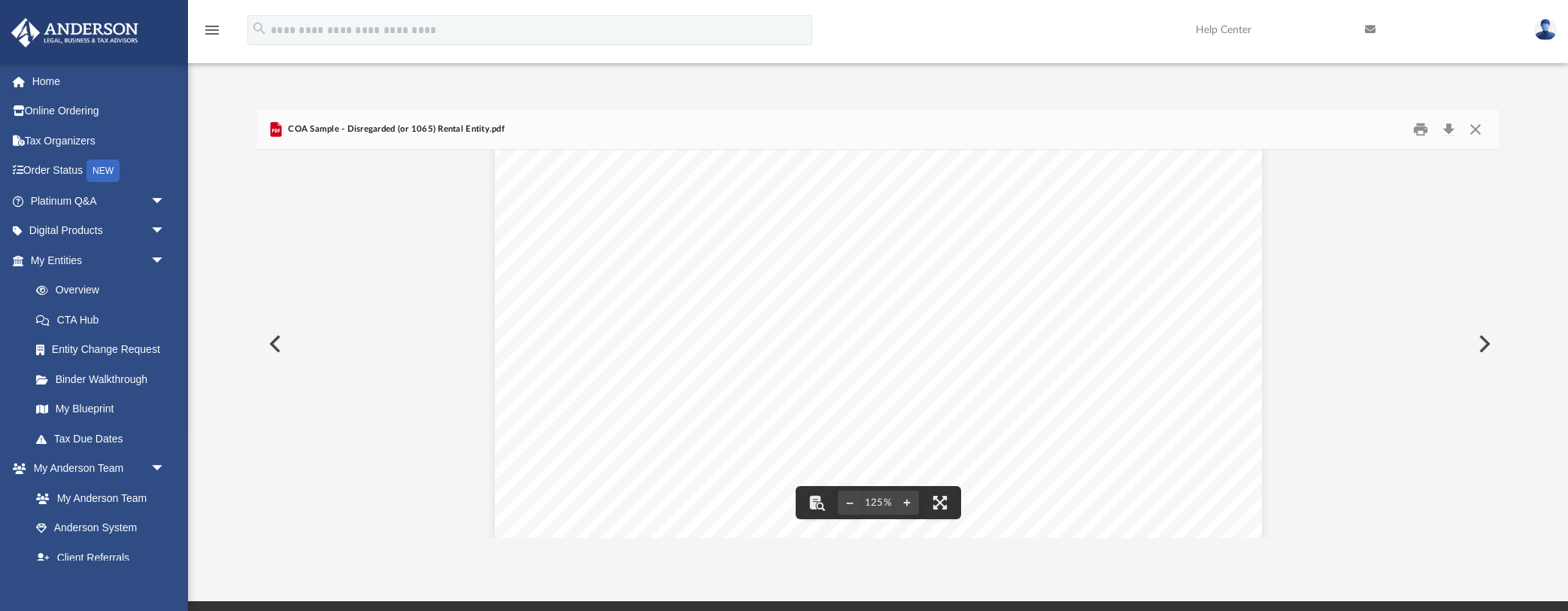
scroll to position [627, 0]
click at [1480, 341] on button "Preview" at bounding box center [1483, 343] width 33 height 42
click at [1489, 339] on button "Preview" at bounding box center [1483, 343] width 33 height 42
click at [1478, 343] on button "Preview" at bounding box center [1483, 343] width 33 height 42
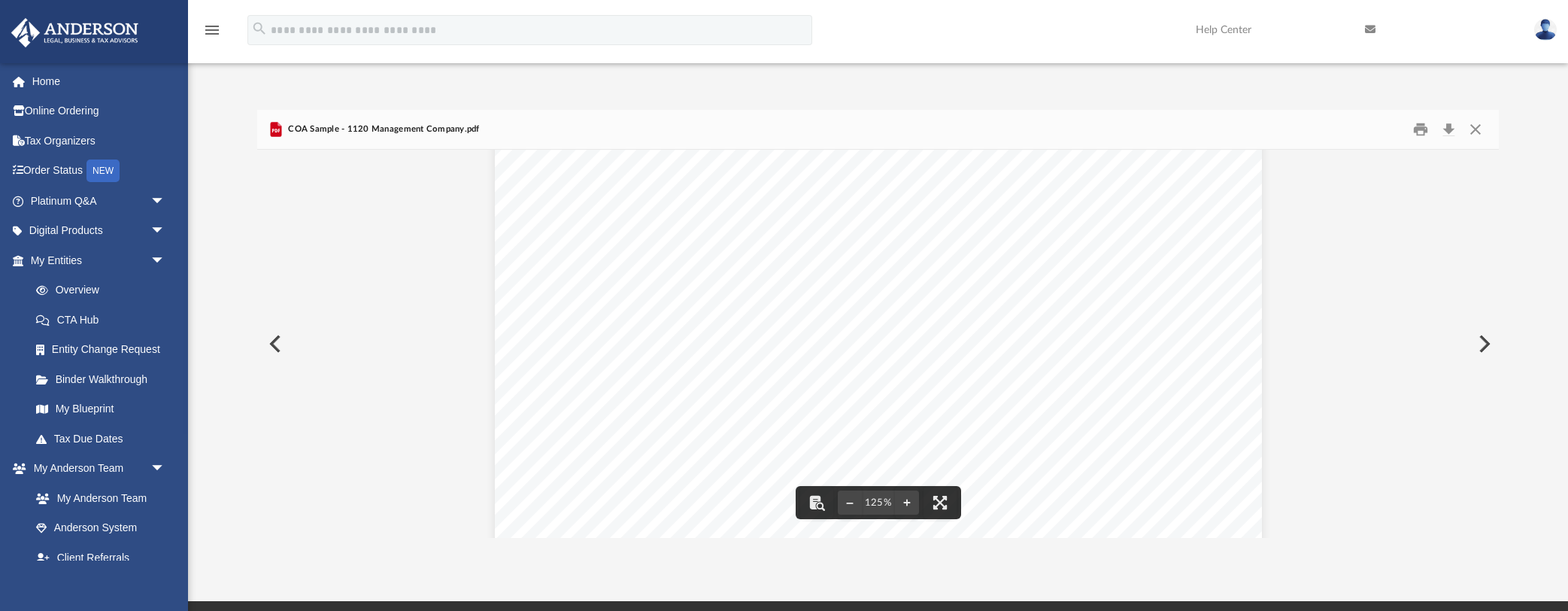
scroll to position [171, 0]
click at [1476, 343] on button "Preview" at bounding box center [1483, 343] width 33 height 42
click at [1462, 343] on div "Chart of Accounts (Sample) 1120 Short Term Rental 1 Account Name QBD Type QBO T…" at bounding box center [878, 364] width 1242 height 1015
click at [1484, 345] on button "Preview" at bounding box center [1483, 343] width 33 height 42
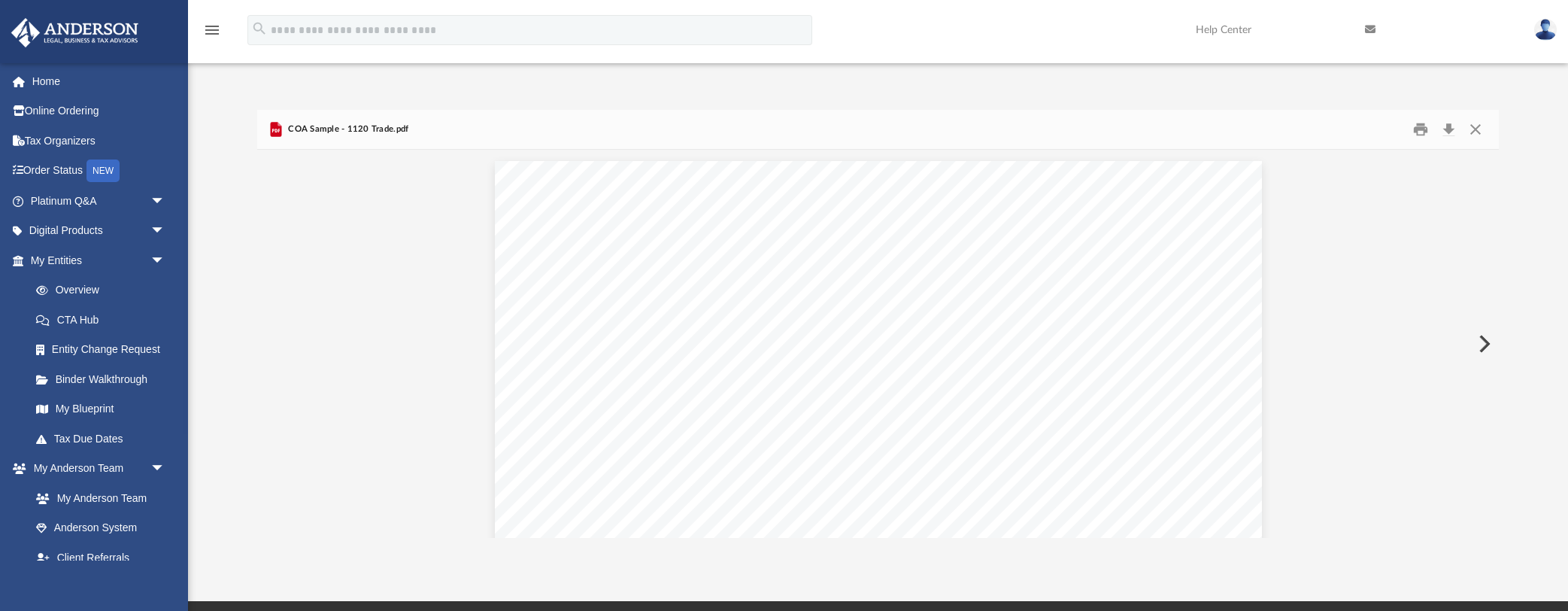
click at [1484, 345] on button "Preview" at bounding box center [1483, 343] width 33 height 42
click at [1484, 343] on button "Preview" at bounding box center [1483, 343] width 33 height 42
click at [1484, 343] on div "Expense Reimbursement Report Medical Expense Reimbursement Request PURPOSE: OFF…" at bounding box center [878, 354] width 1242 height 407
click at [276, 346] on button "Preview" at bounding box center [273, 343] width 33 height 42
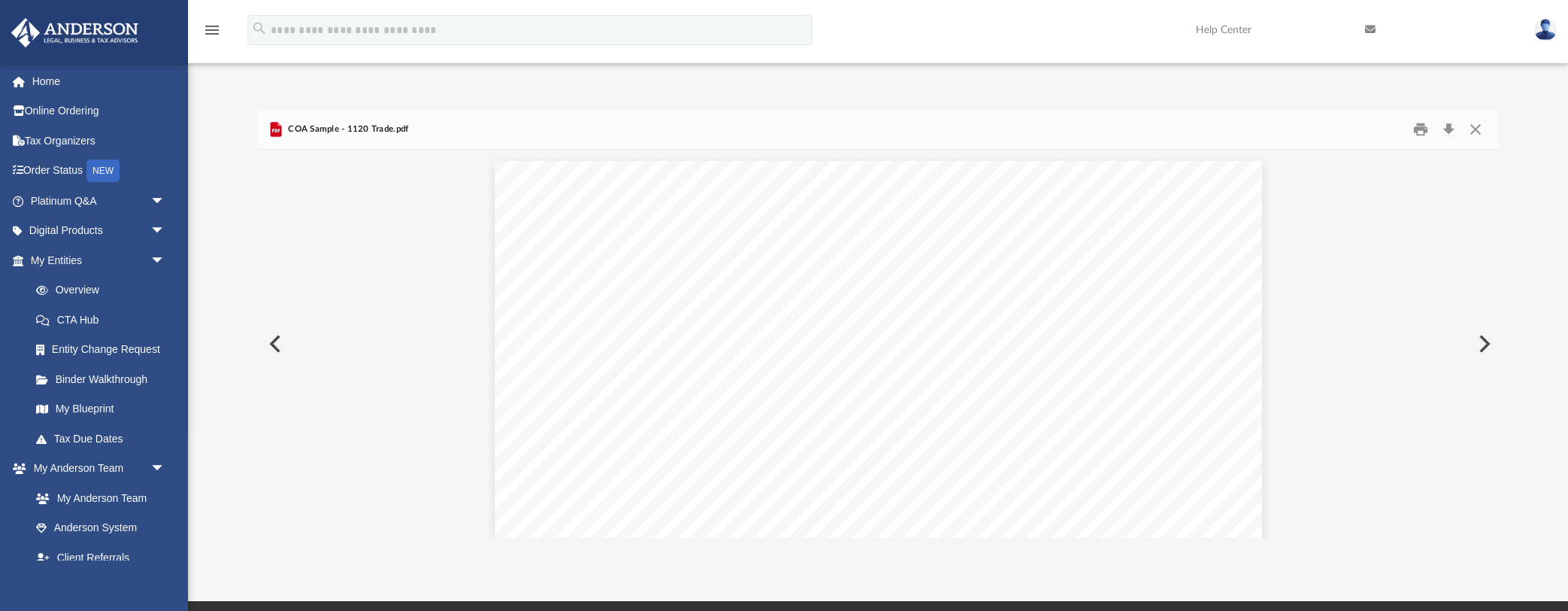
click at [276, 346] on button "Preview" at bounding box center [273, 343] width 33 height 42
click at [276, 347] on button "Preview" at bounding box center [273, 343] width 33 height 42
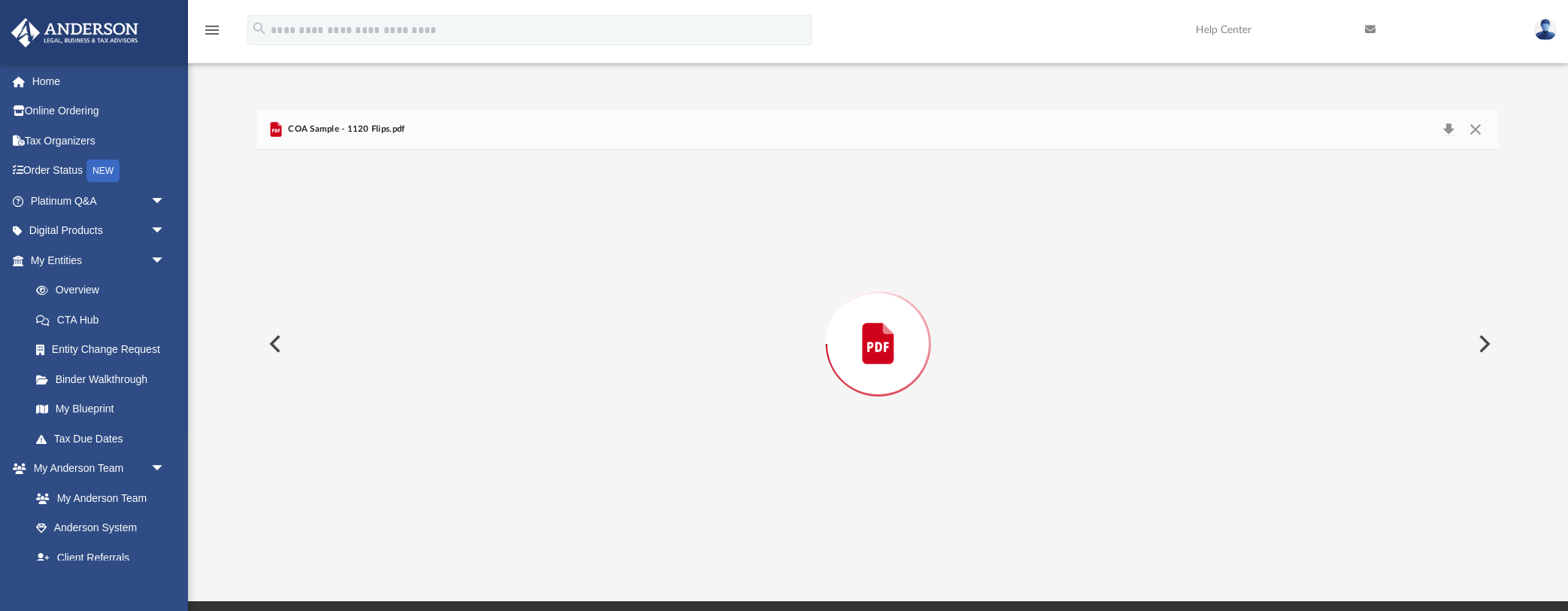
click at [276, 347] on button "Preview" at bounding box center [273, 343] width 33 height 42
click at [276, 347] on div "PURPOSE: EMPLOYEE Name: Please attach all Invoices to this Statement. Date Desc…" at bounding box center [878, 354] width 1242 height 407
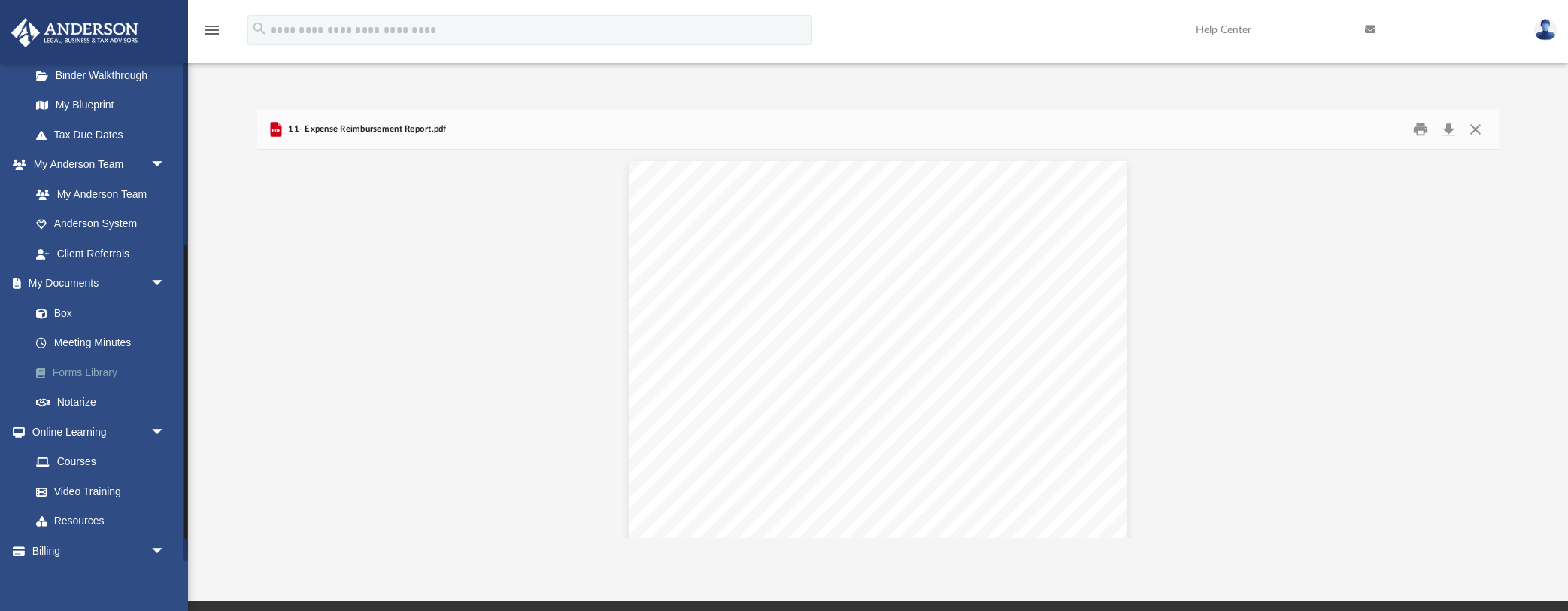
scroll to position [306, 0]
click at [85, 369] on link "Forms Library" at bounding box center [104, 369] width 167 height 30
click at [97, 366] on link "Forms Library" at bounding box center [104, 369] width 167 height 30
click at [98, 366] on link "Forms Library" at bounding box center [104, 369] width 167 height 30
click at [95, 368] on link "Forms Library" at bounding box center [104, 369] width 167 height 30
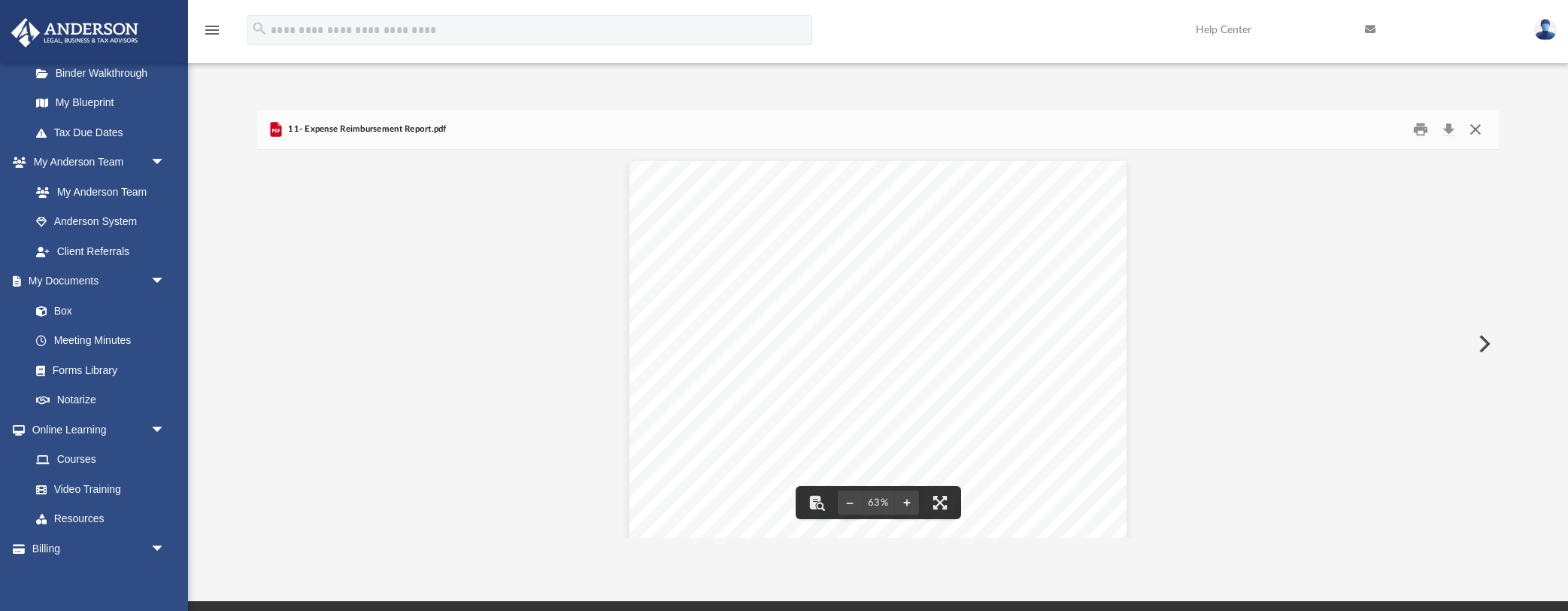
click at [1478, 133] on button "Close" at bounding box center [1475, 129] width 27 height 23
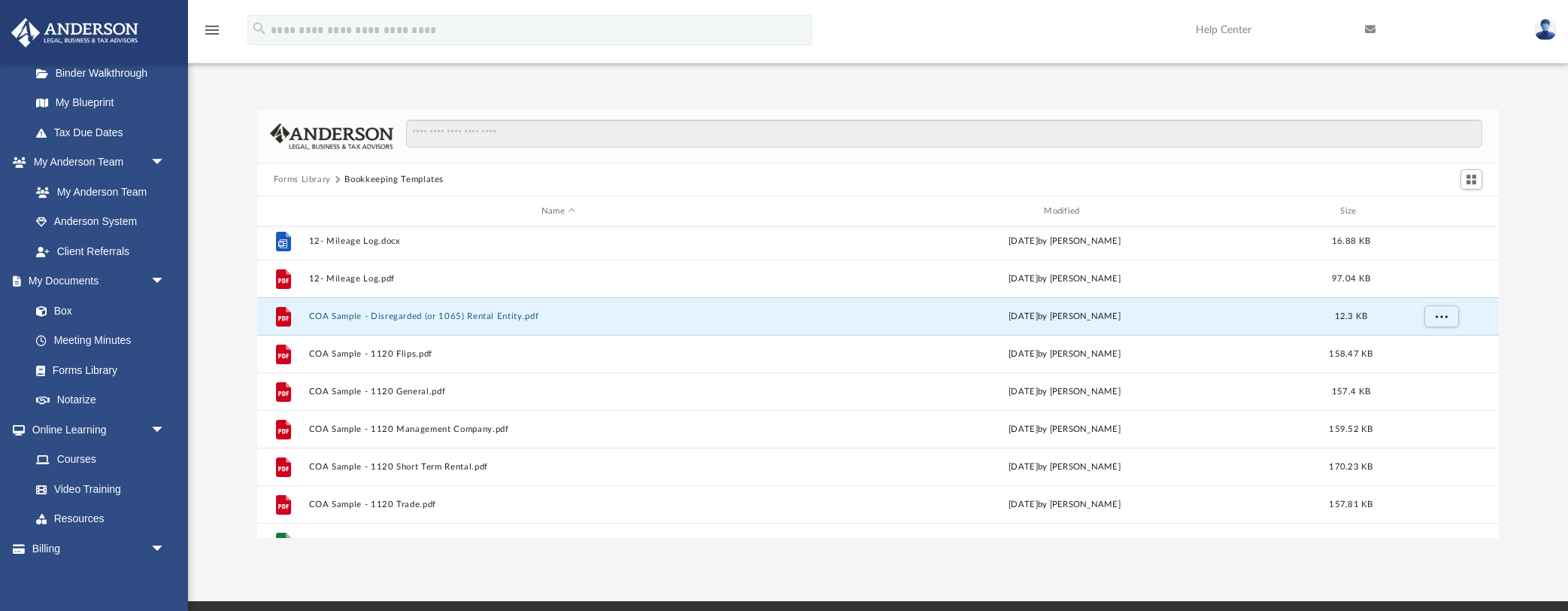
scroll to position [0, 0]
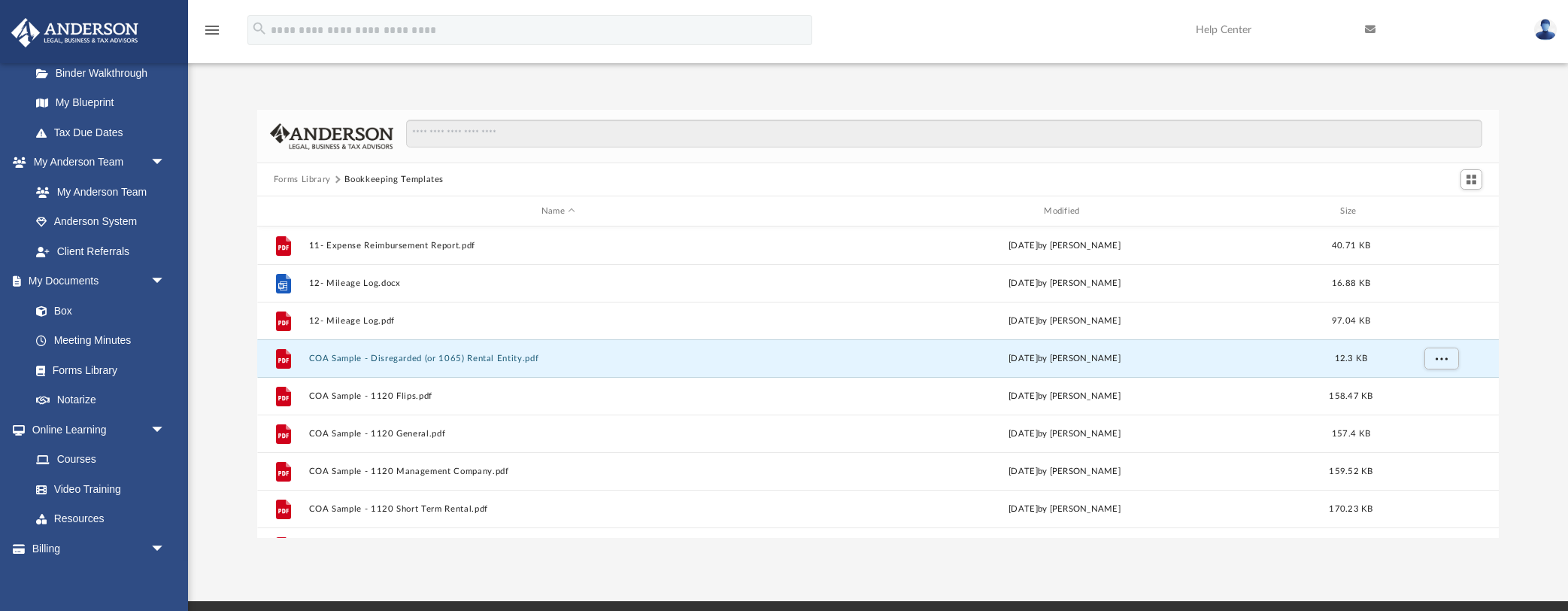
click at [318, 181] on button "Forms Library" at bounding box center [302, 180] width 57 height 13
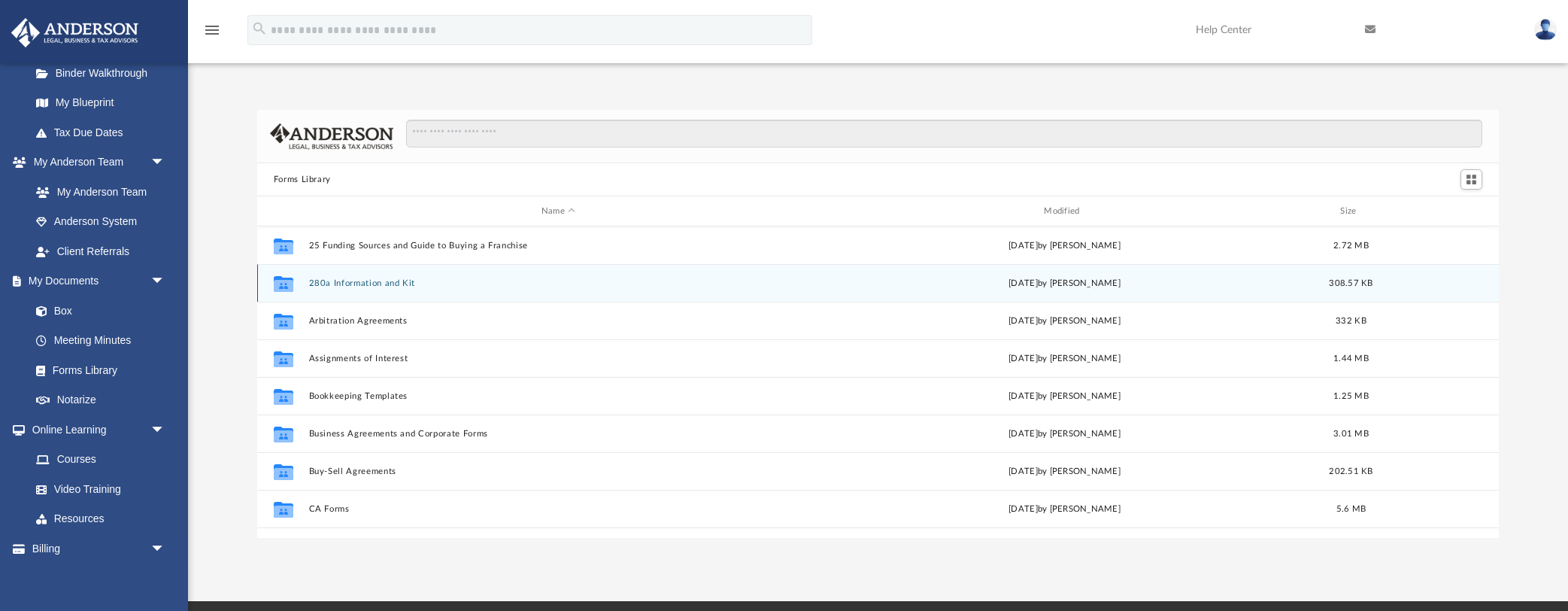
click at [378, 287] on button "280a Information and Kit" at bounding box center [558, 283] width 499 height 10
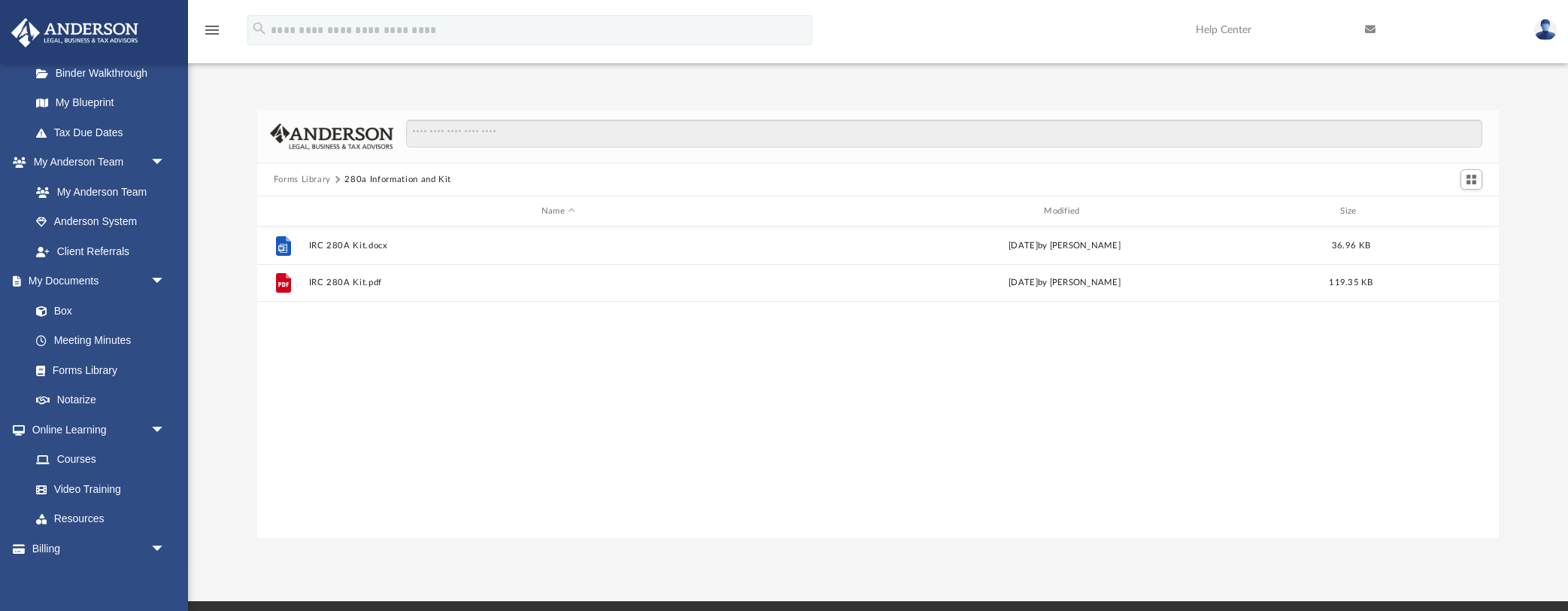
click at [309, 179] on button "Forms Library" at bounding box center [302, 180] width 57 height 13
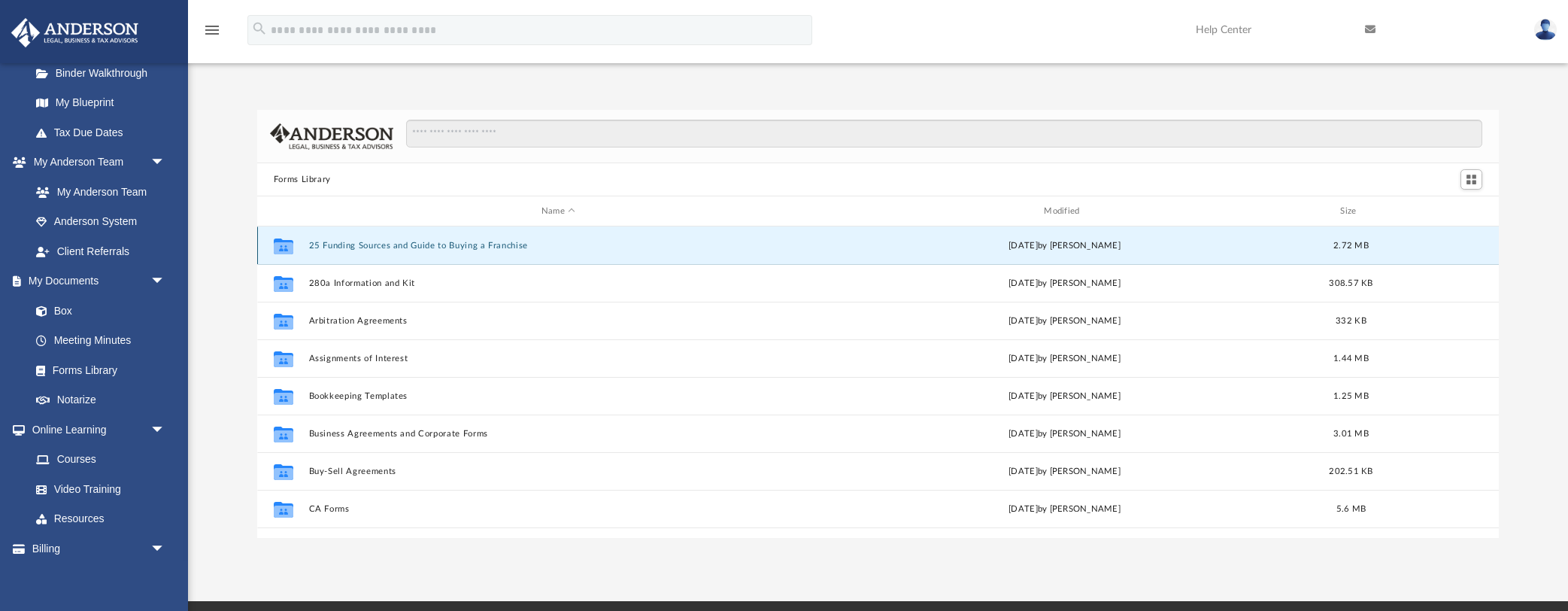
click at [362, 246] on button "25 Funding Sources and Guide to Buying a Franchise" at bounding box center [558, 246] width 499 height 10
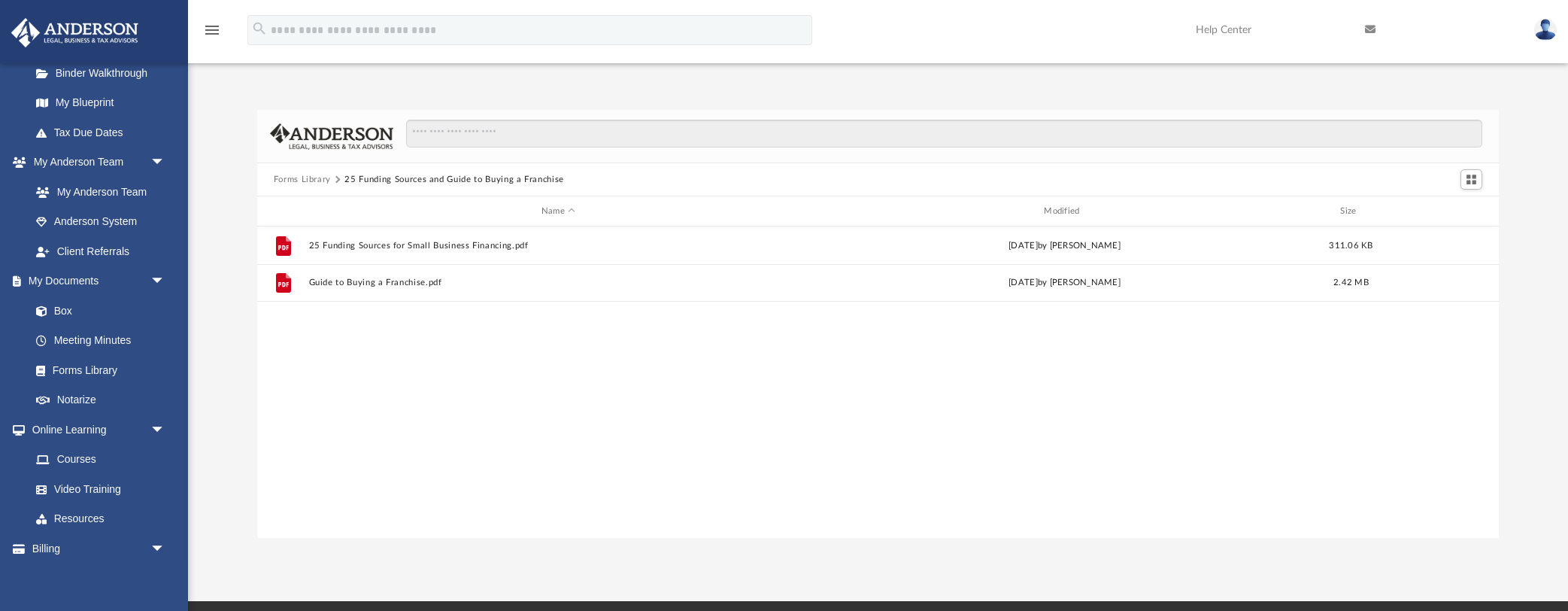
click at [311, 180] on button "Forms Library" at bounding box center [302, 180] width 57 height 13
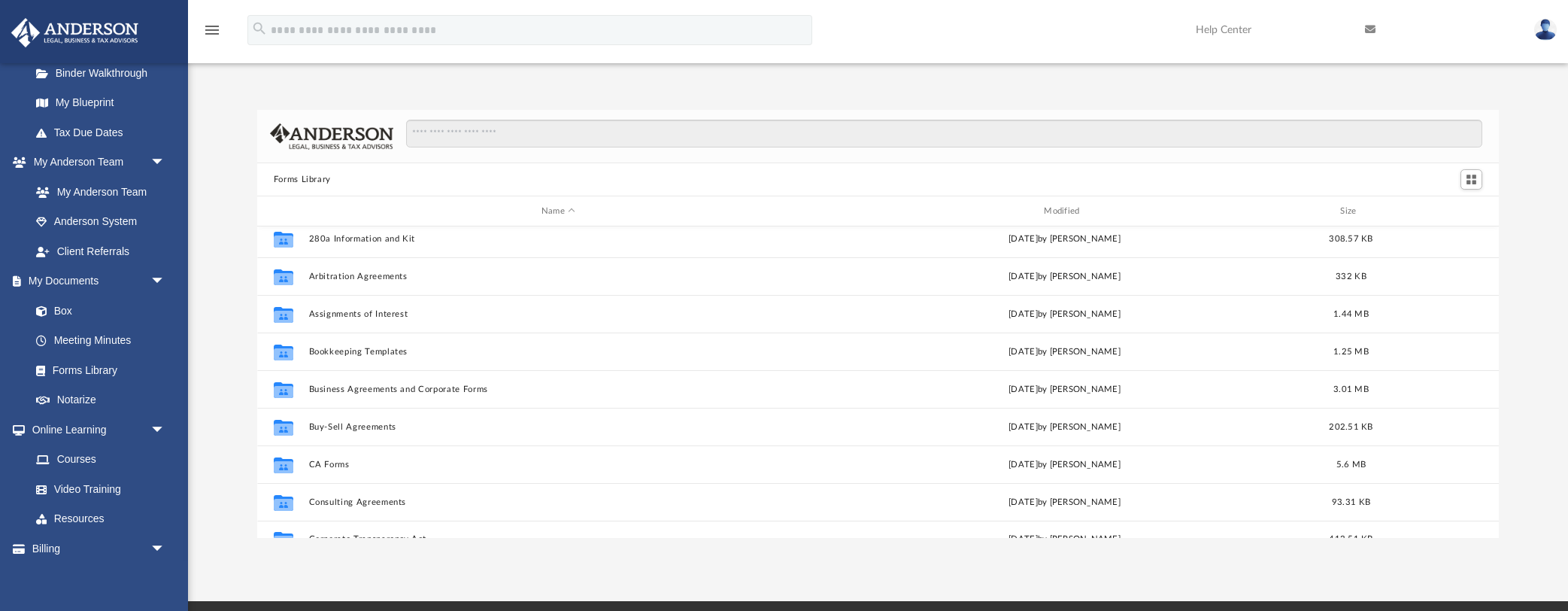
scroll to position [58, 0]
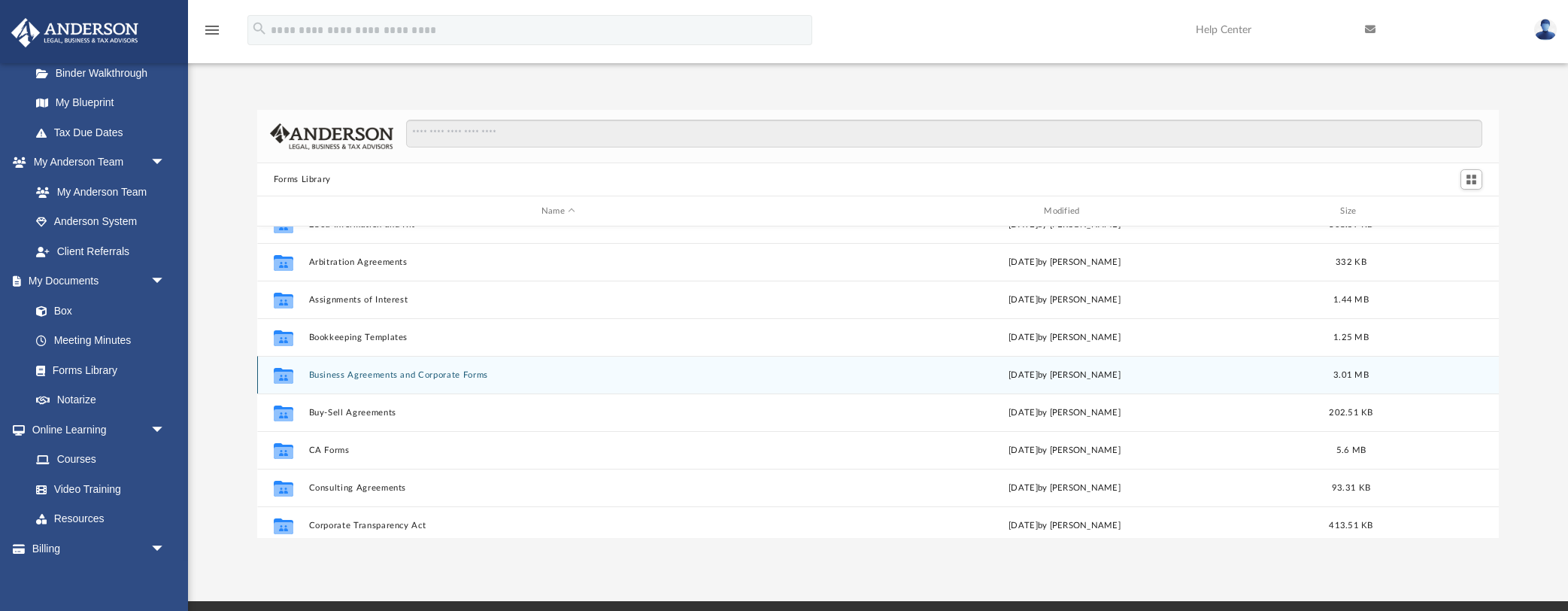
click at [356, 363] on div "Collaborated Folder Business Agreements and Corporate Forms Thu Jul 13 2023 by …" at bounding box center [878, 374] width 1242 height 37
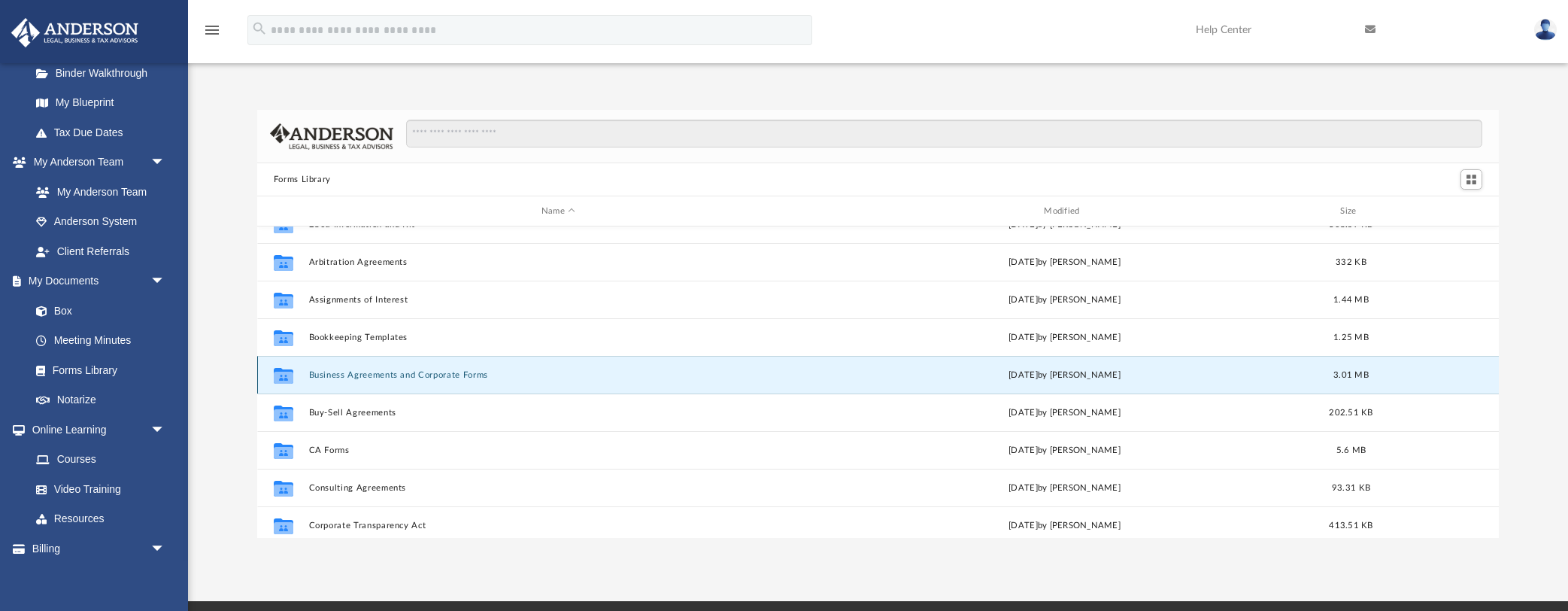
click at [354, 376] on button "Business Agreements and Corporate Forms" at bounding box center [558, 375] width 499 height 10
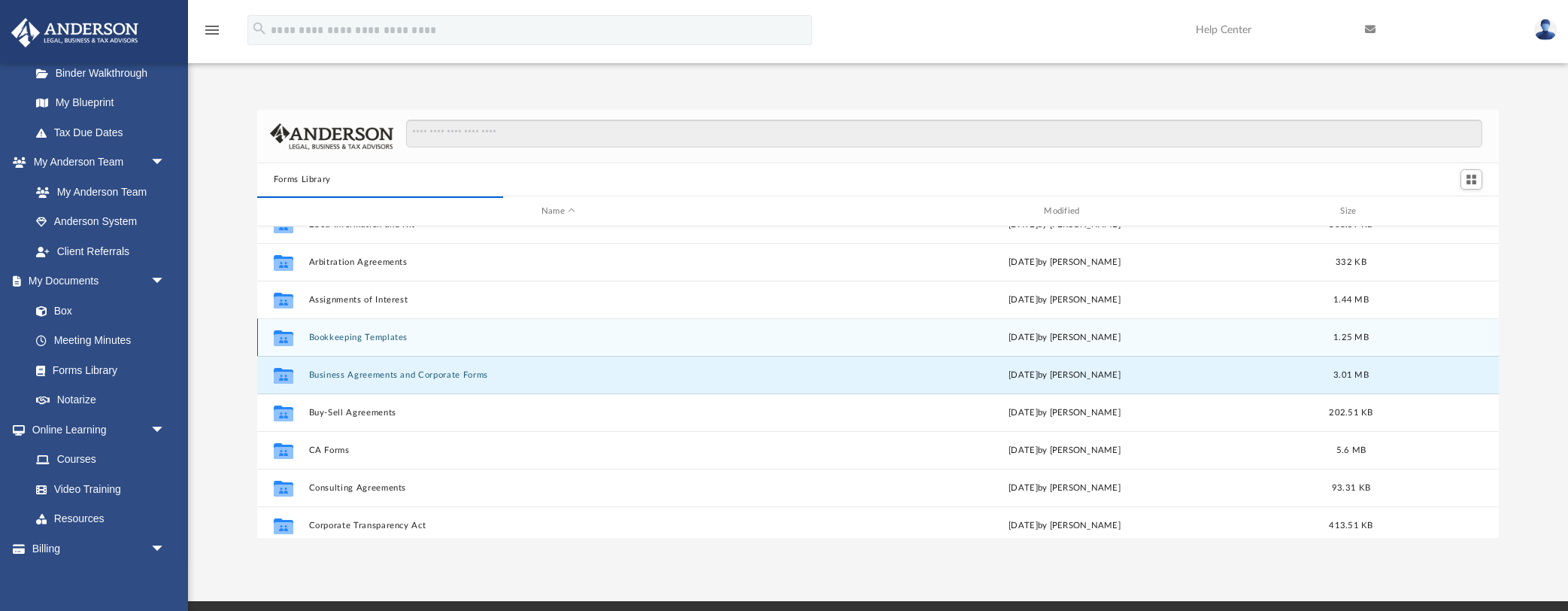
scroll to position [295, 1242]
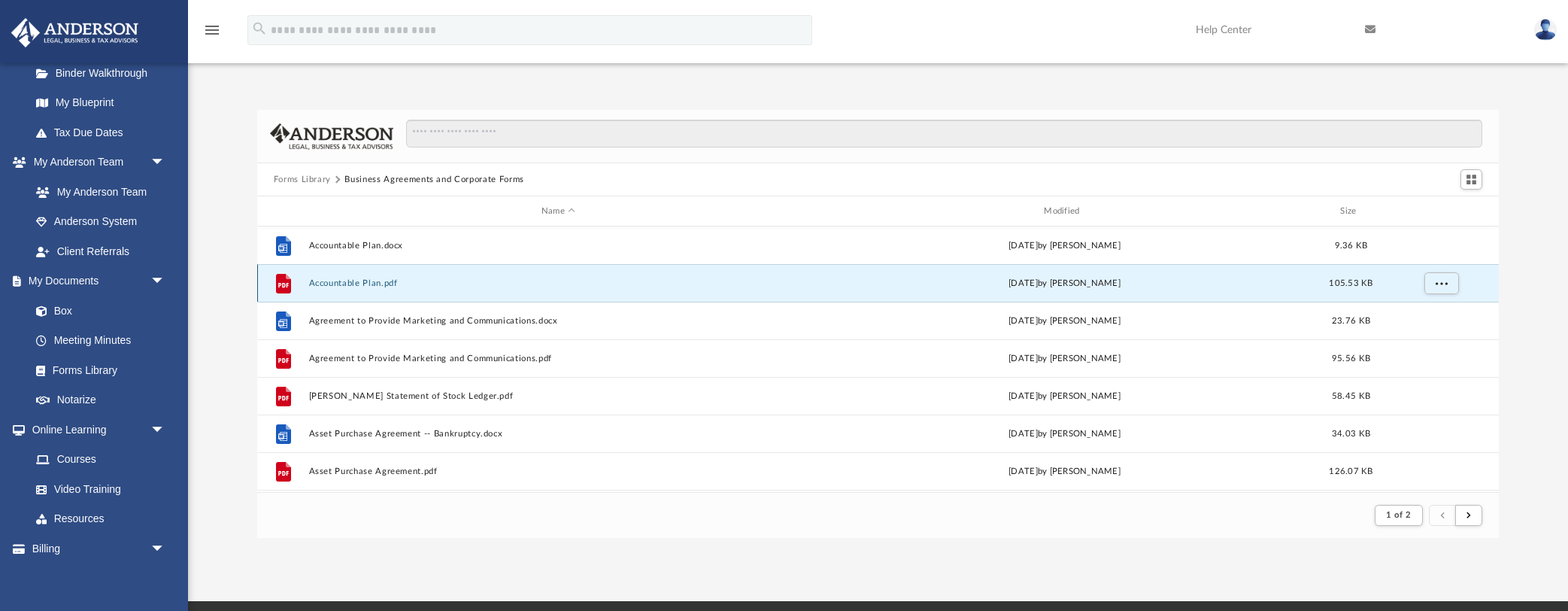
click at [365, 284] on button "Accountable Plan.pdf" at bounding box center [558, 283] width 499 height 10
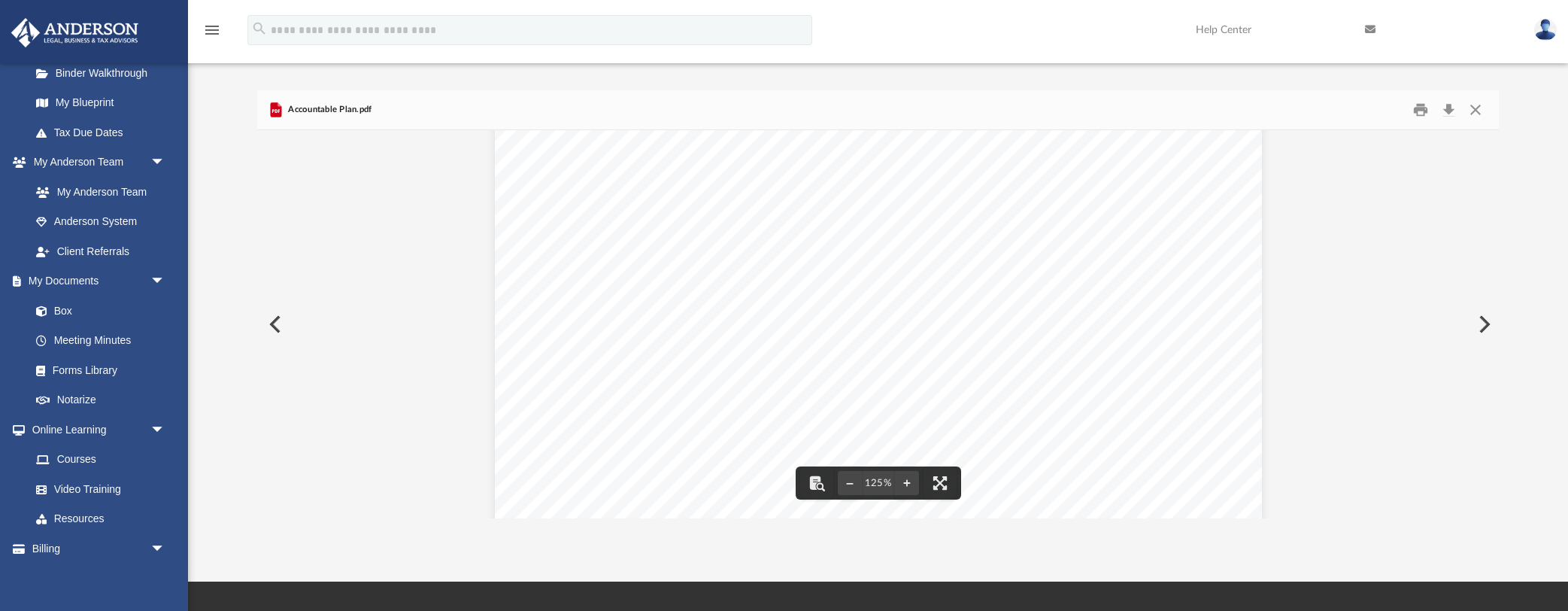
scroll to position [285, 0]
click at [1475, 106] on button "Close" at bounding box center [1475, 110] width 27 height 23
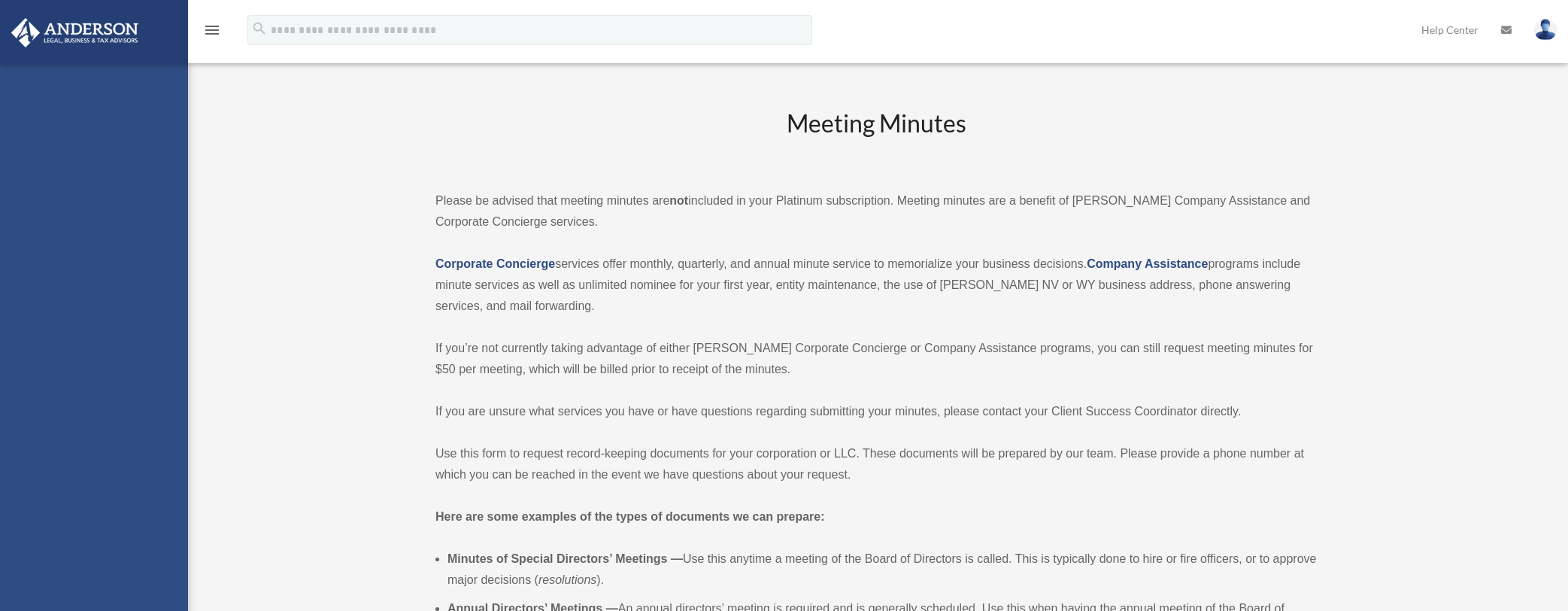
scroll to position [565, 0]
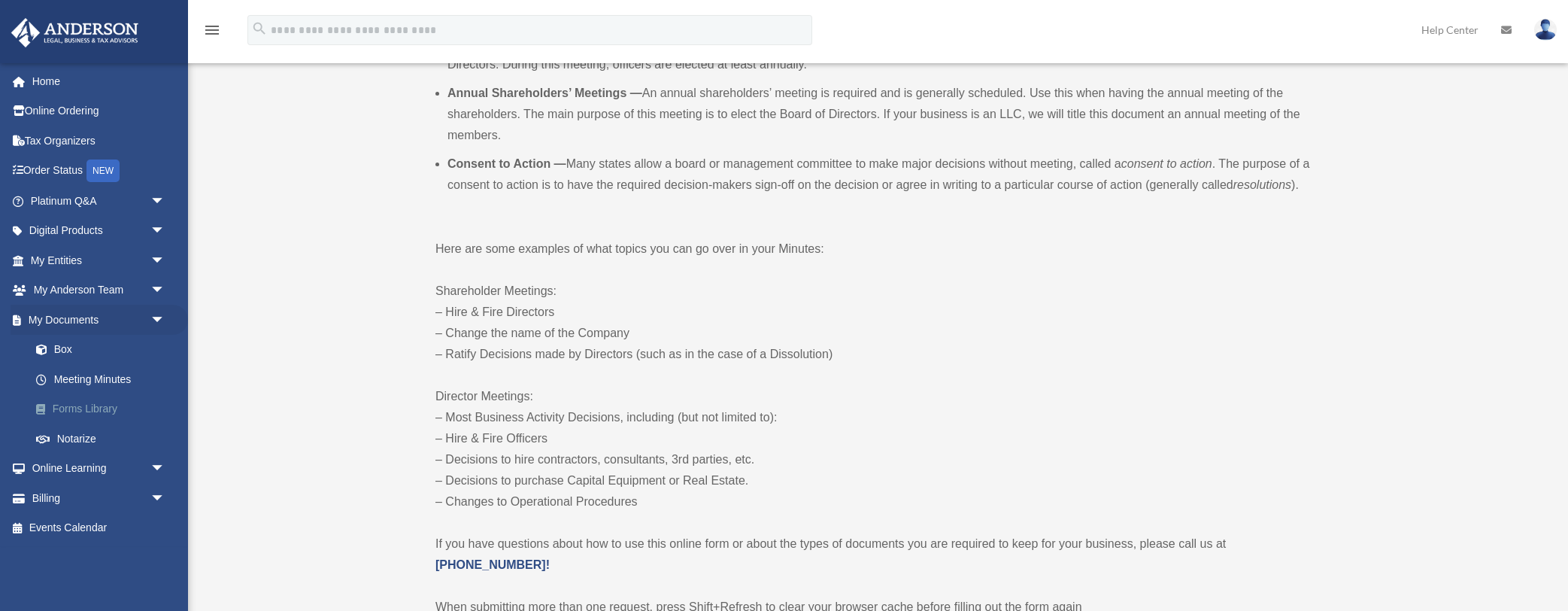
click at [76, 406] on link "Forms Library" at bounding box center [104, 408] width 167 height 30
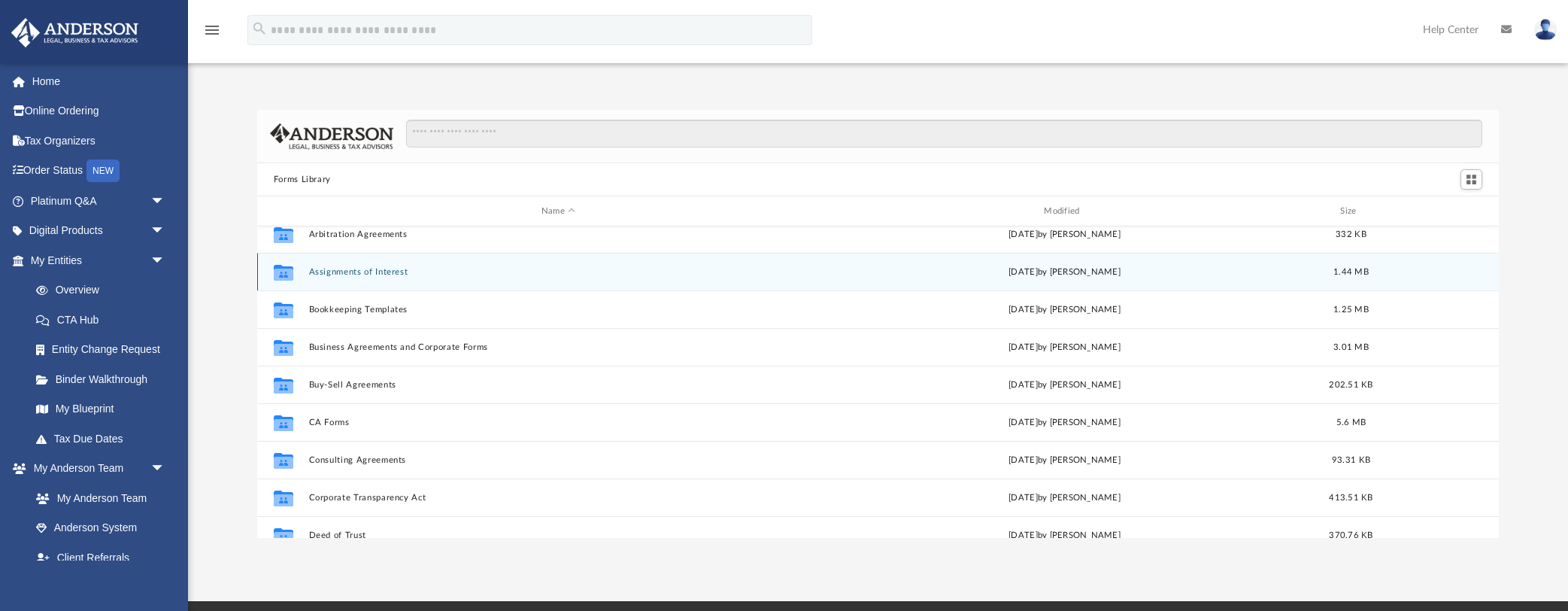
scroll to position [89, 0]
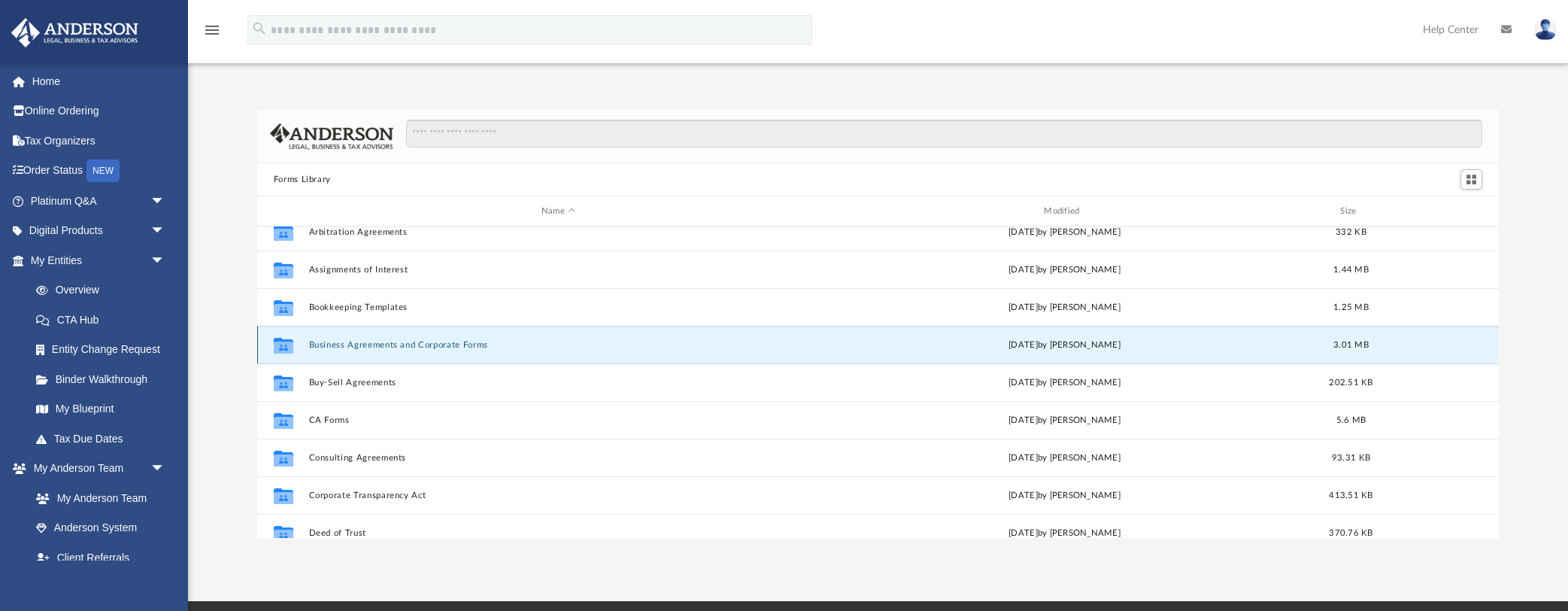
click at [383, 342] on button "Business Agreements and Corporate Forms" at bounding box center [558, 345] width 499 height 10
click at [398, 343] on button "Business Agreements and Corporate Forms" at bounding box center [558, 345] width 499 height 10
click at [368, 343] on button "Business Agreements and Corporate Forms" at bounding box center [558, 345] width 499 height 10
click at [347, 344] on button "Business Agreements and Corporate Forms" at bounding box center [558, 345] width 499 height 10
click at [453, 131] on input "Search files and folders" at bounding box center [945, 134] width 1077 height 29
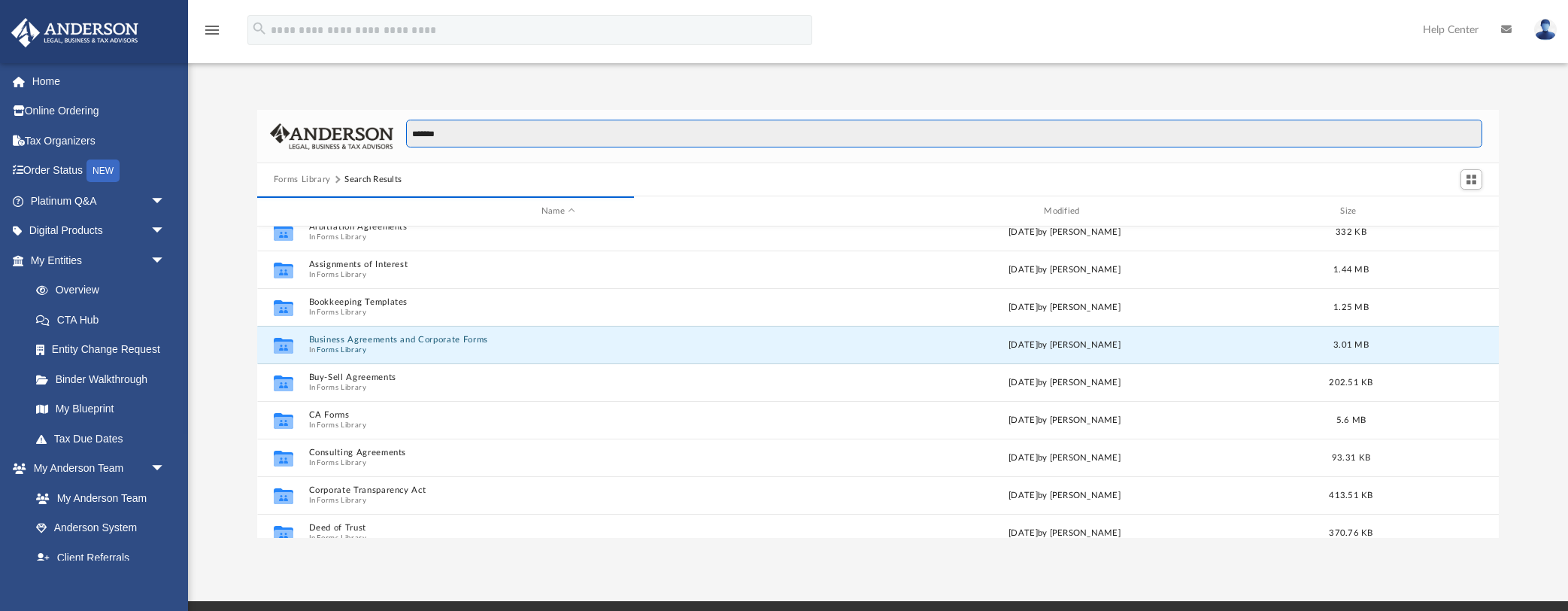
type input "*******"
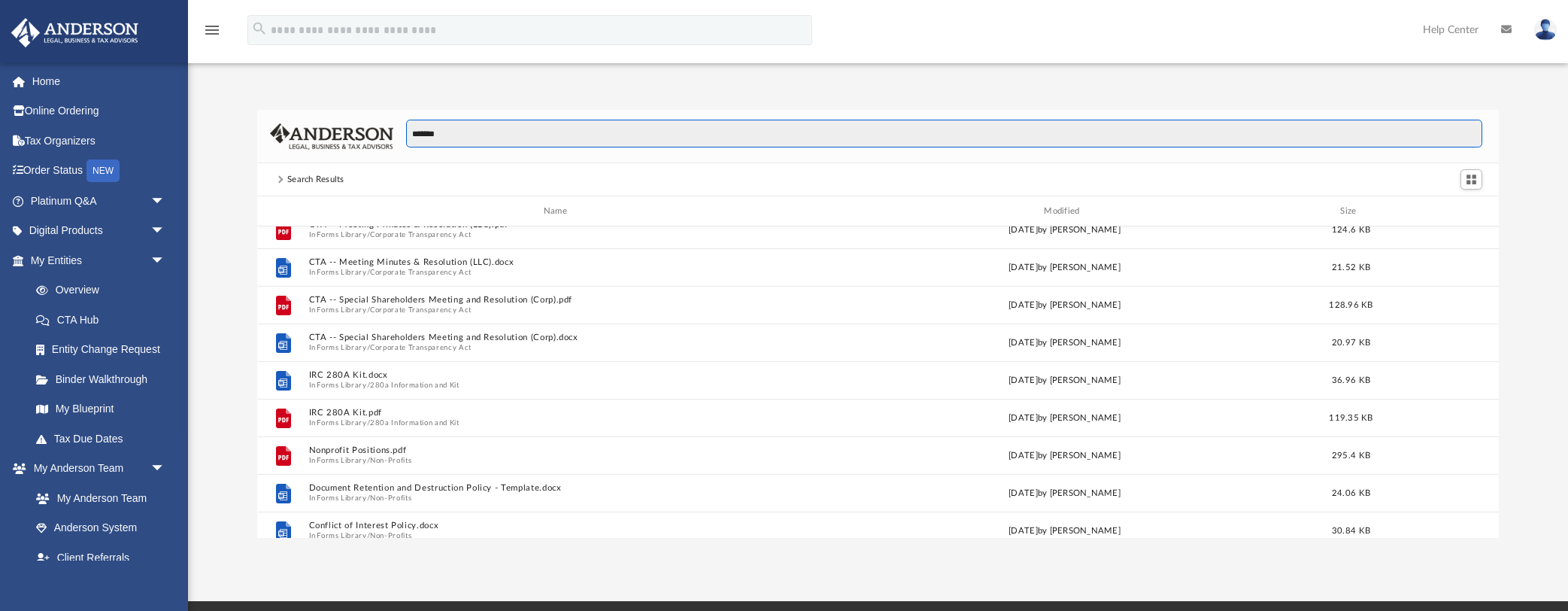
scroll to position [0, 0]
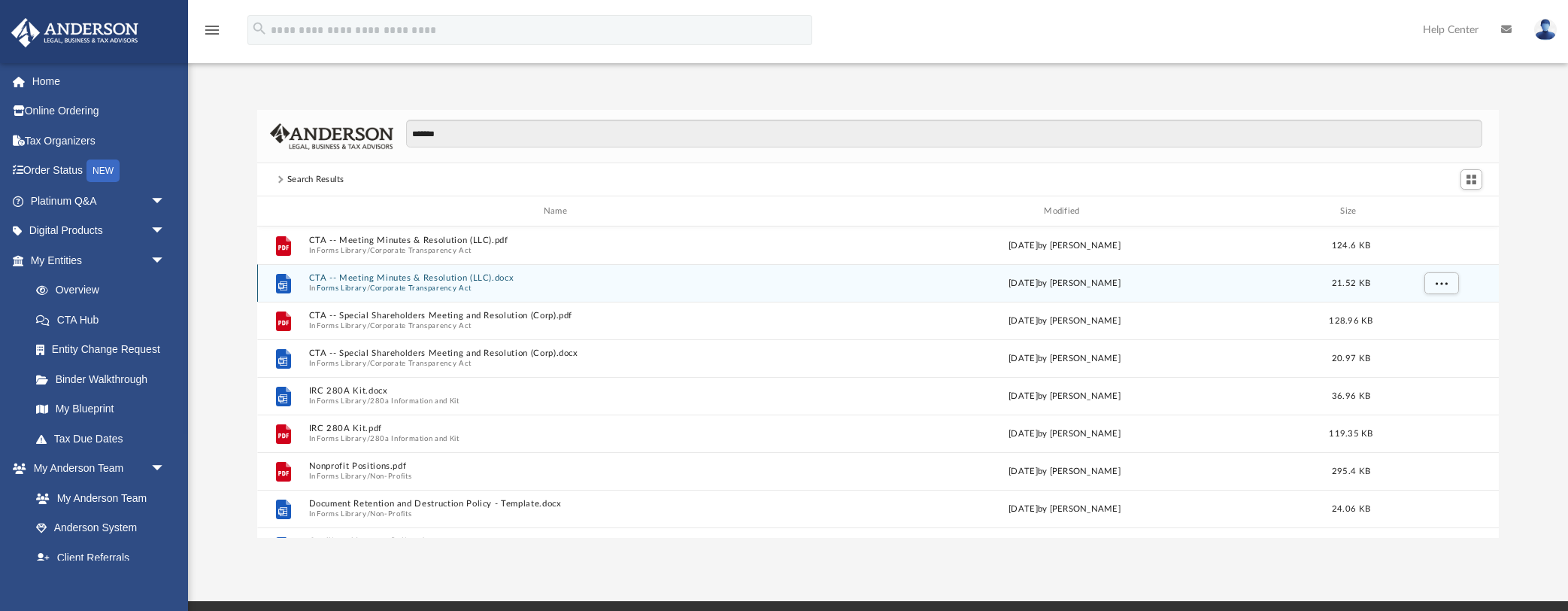
click at [379, 280] on button "CTA -- Meeting Minutes & Resolution (LLC).docx" at bounding box center [558, 278] width 499 height 10
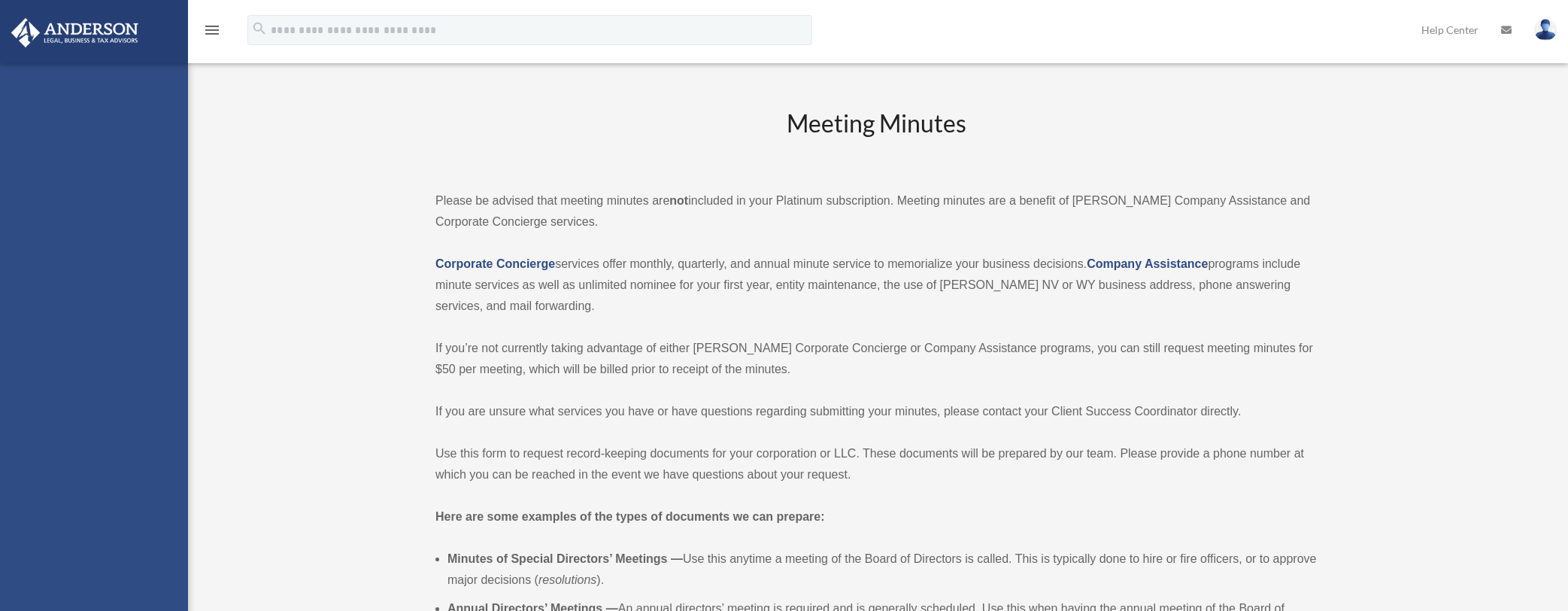
scroll to position [565, 0]
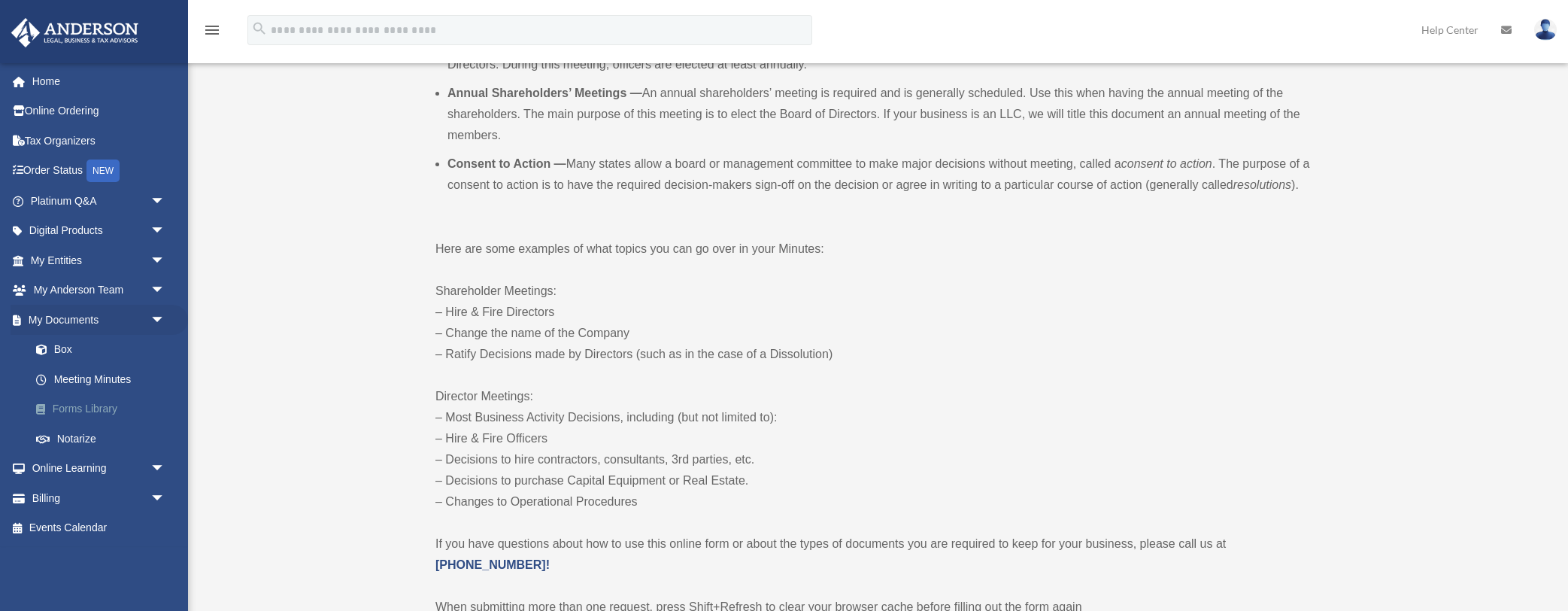
drag, startPoint x: 65, startPoint y: 407, endPoint x: 76, endPoint y: 406, distance: 11.0
click at [65, 407] on link "Forms Library" at bounding box center [104, 408] width 167 height 30
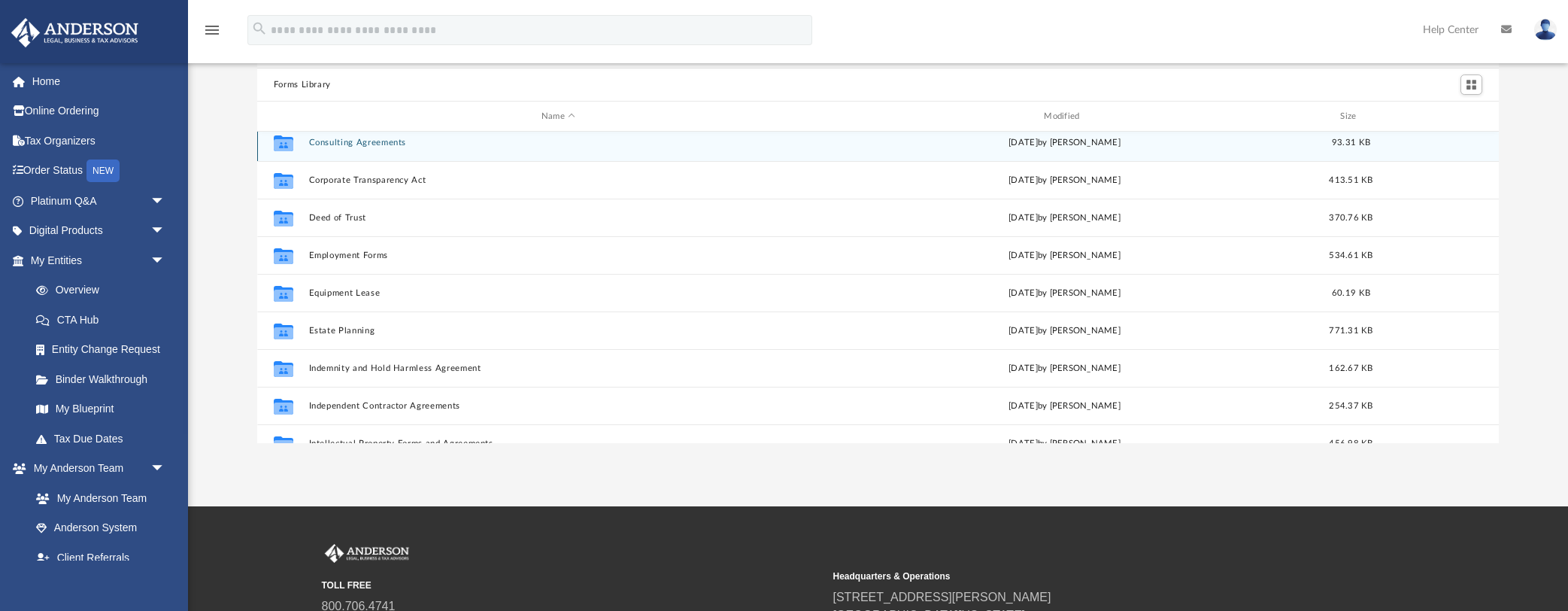
scroll to position [319, 0]
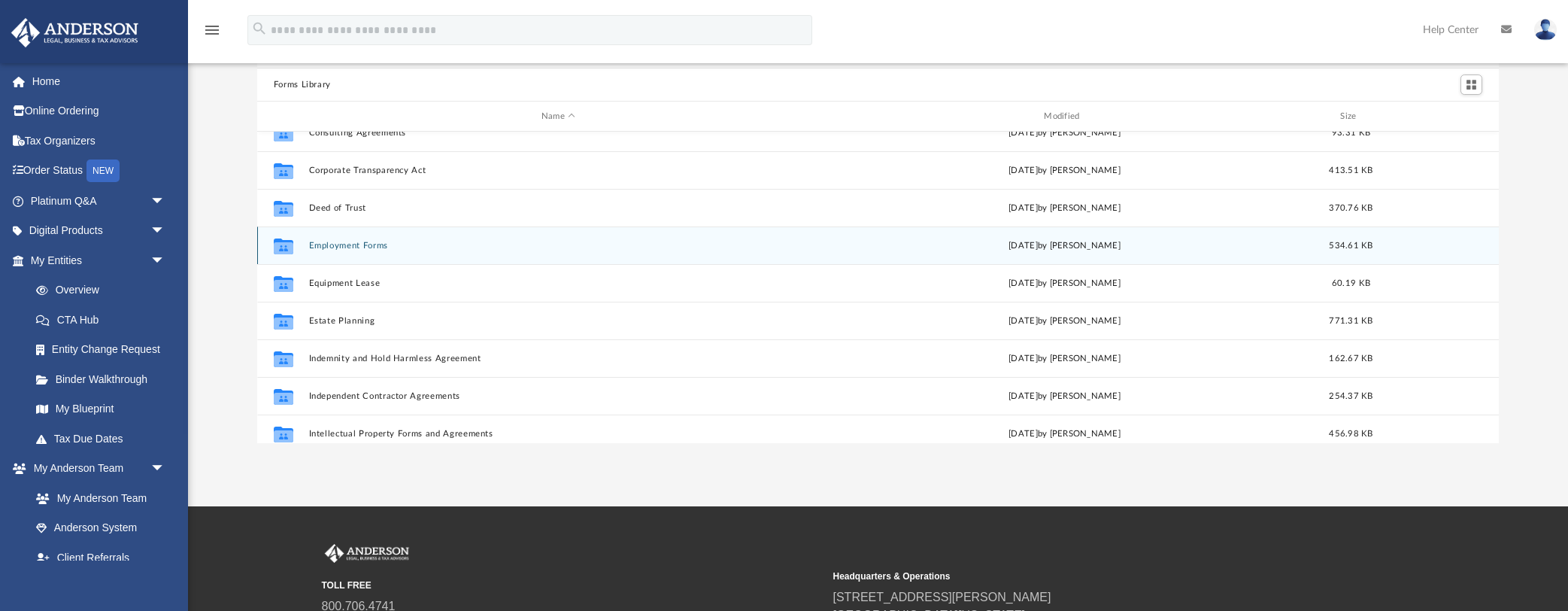
click at [351, 244] on button "Employment Forms" at bounding box center [558, 246] width 499 height 10
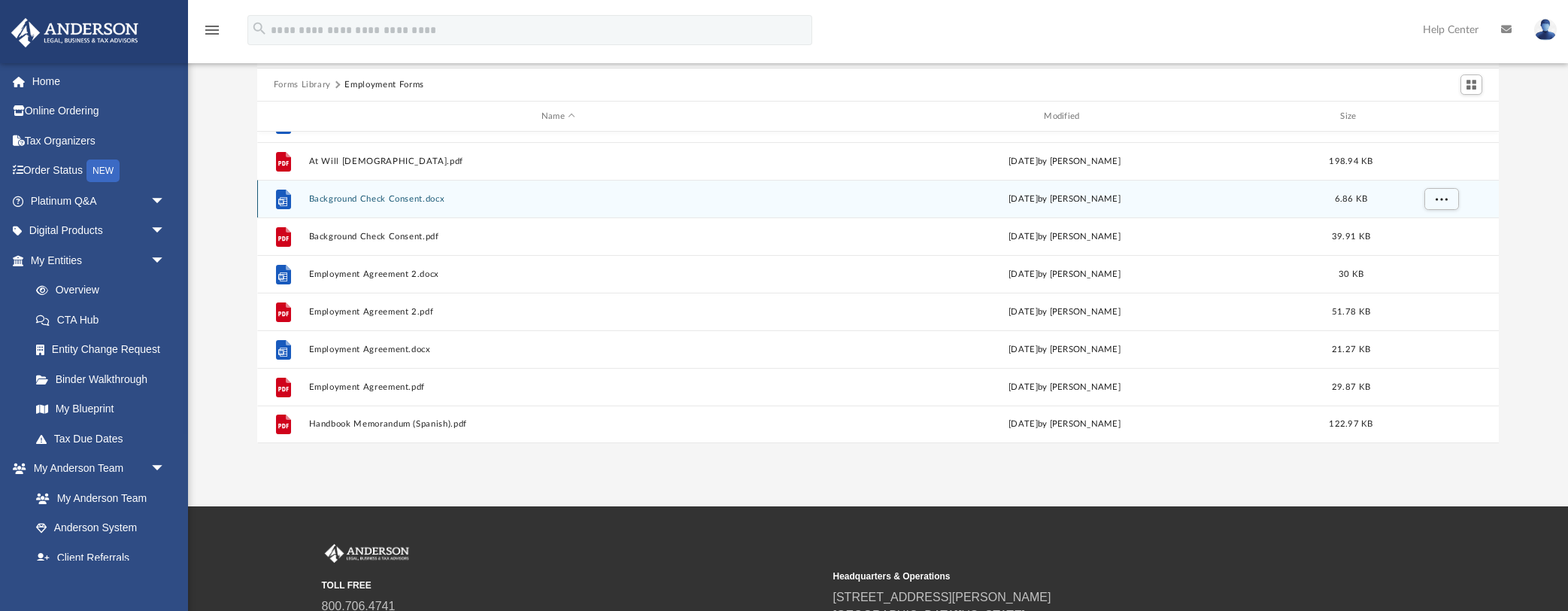
scroll to position [0, 0]
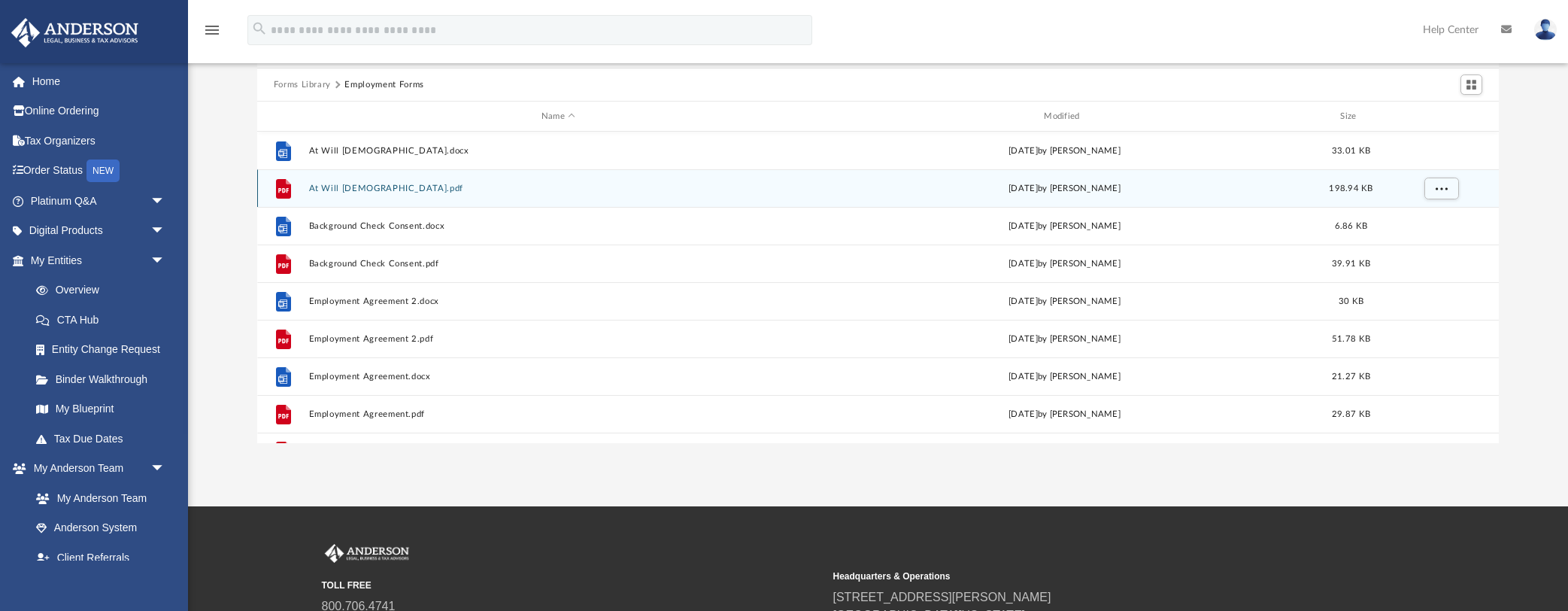
click at [385, 185] on button "At Will [DEMOGRAPHIC_DATA].pdf" at bounding box center [558, 188] width 499 height 10
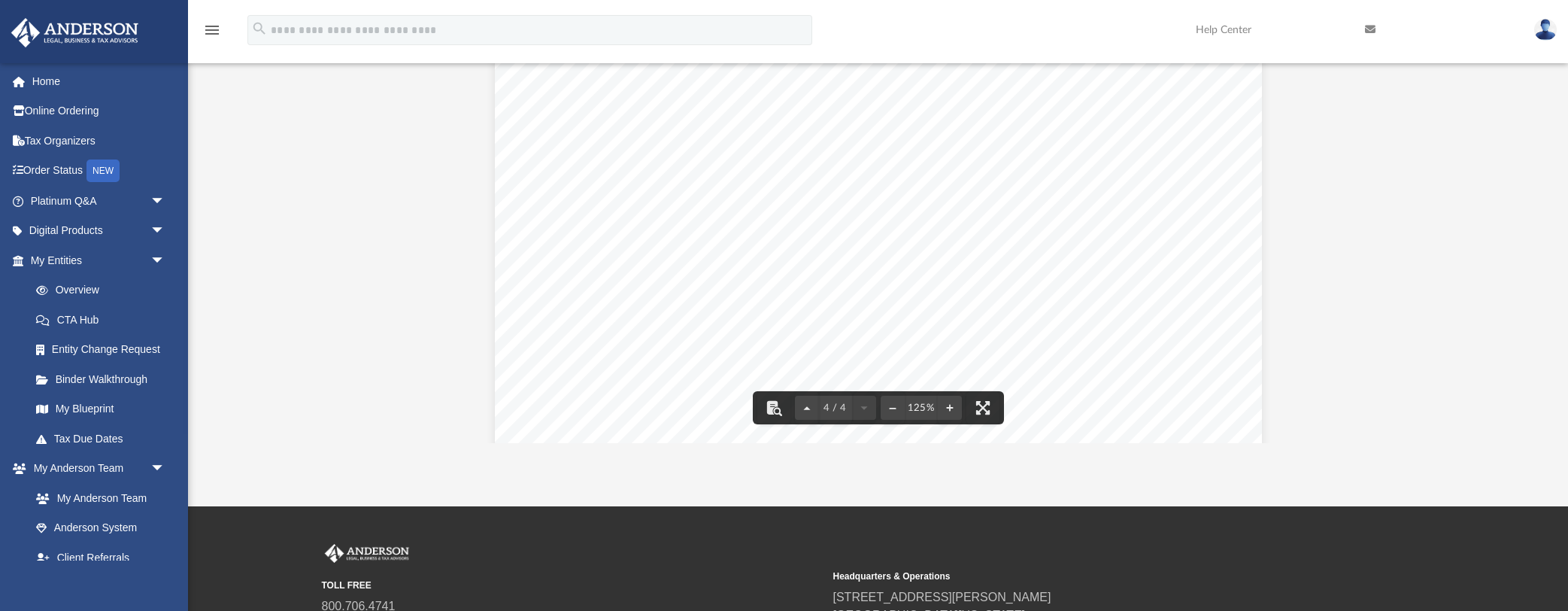
scroll to position [3674, 0]
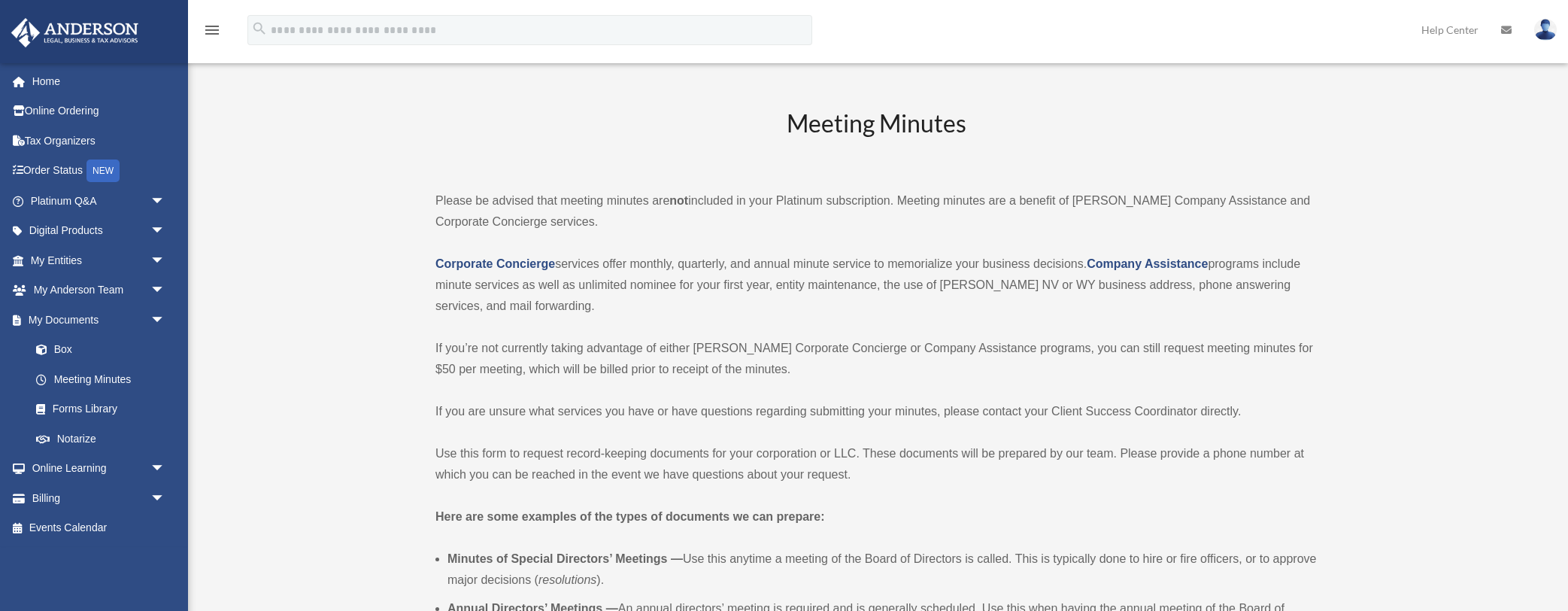
scroll to position [565, 0]
